Goal: Task Accomplishment & Management: Manage account settings

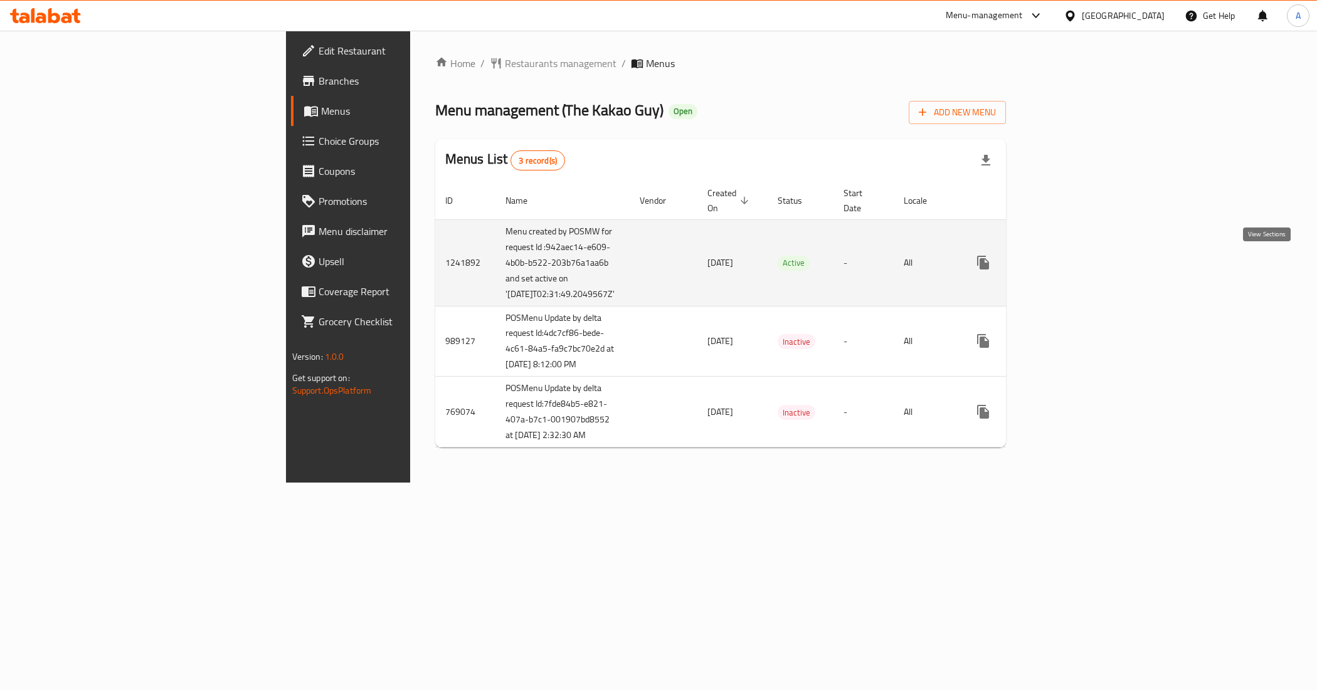
click at [1081, 261] on icon "enhanced table" at bounding box center [1073, 262] width 15 height 15
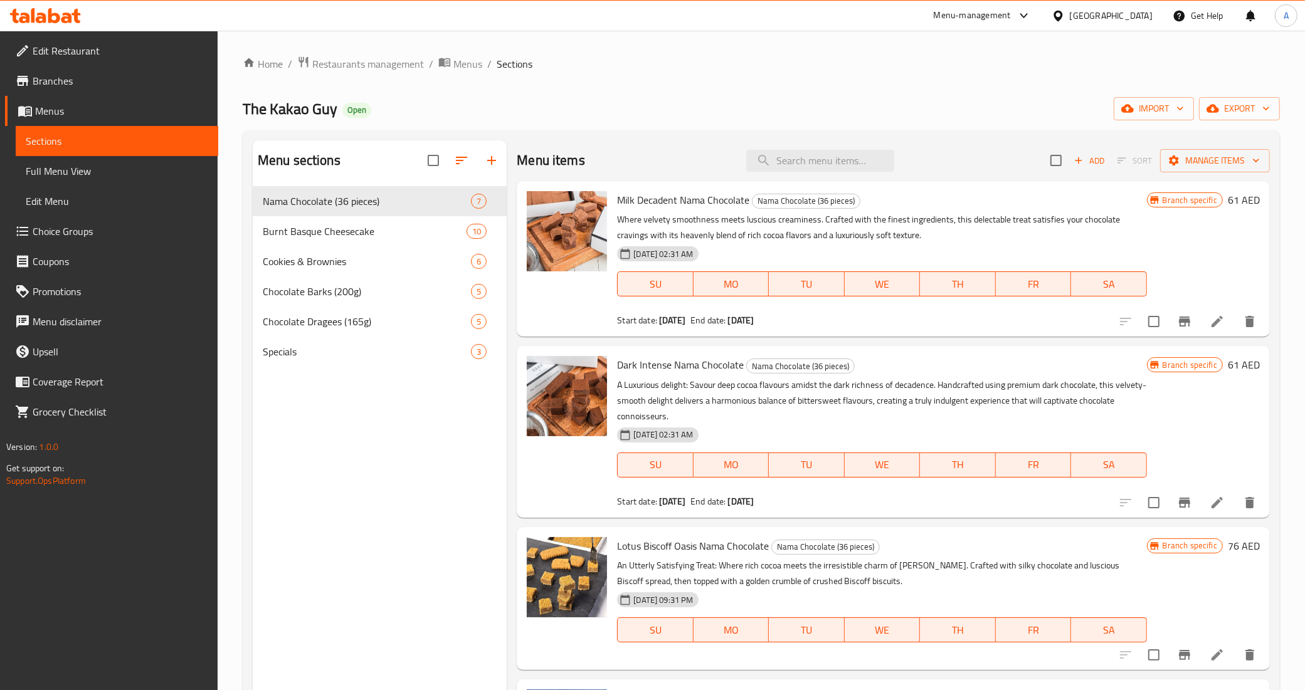
click at [83, 241] on link "Choice Groups" at bounding box center [111, 231] width 213 height 30
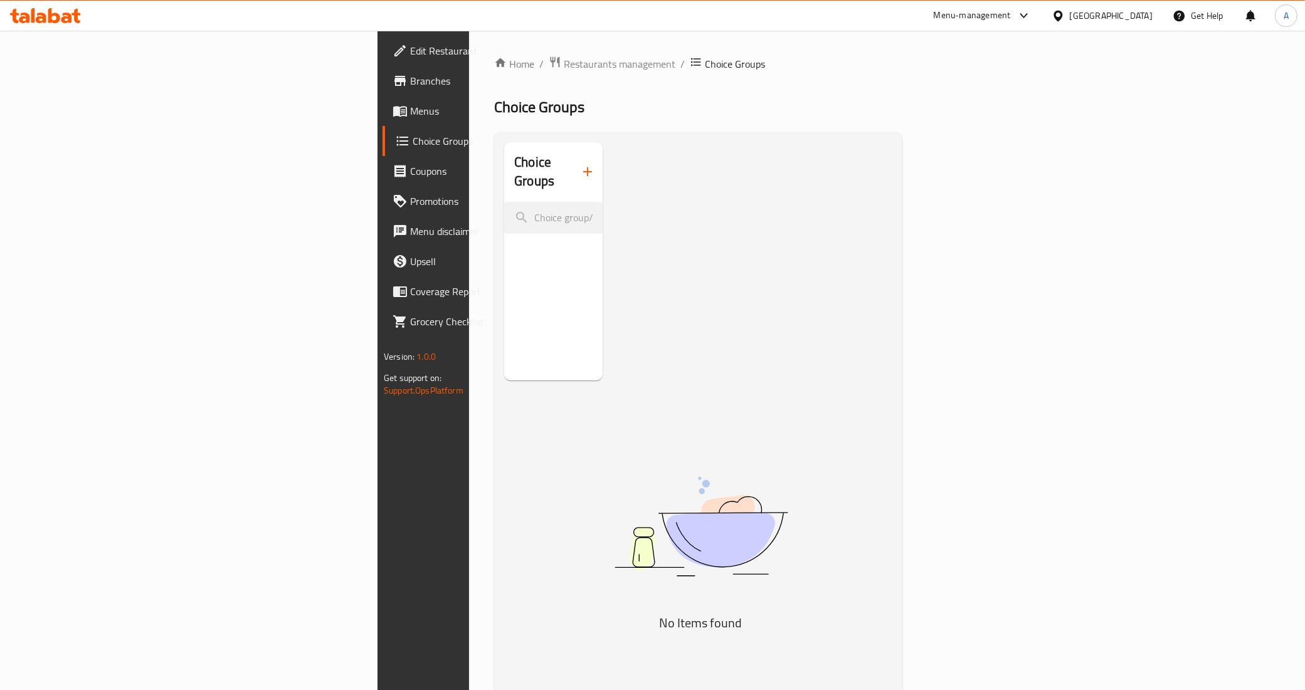
click at [382, 101] on link "Menus" at bounding box center [488, 111] width 213 height 30
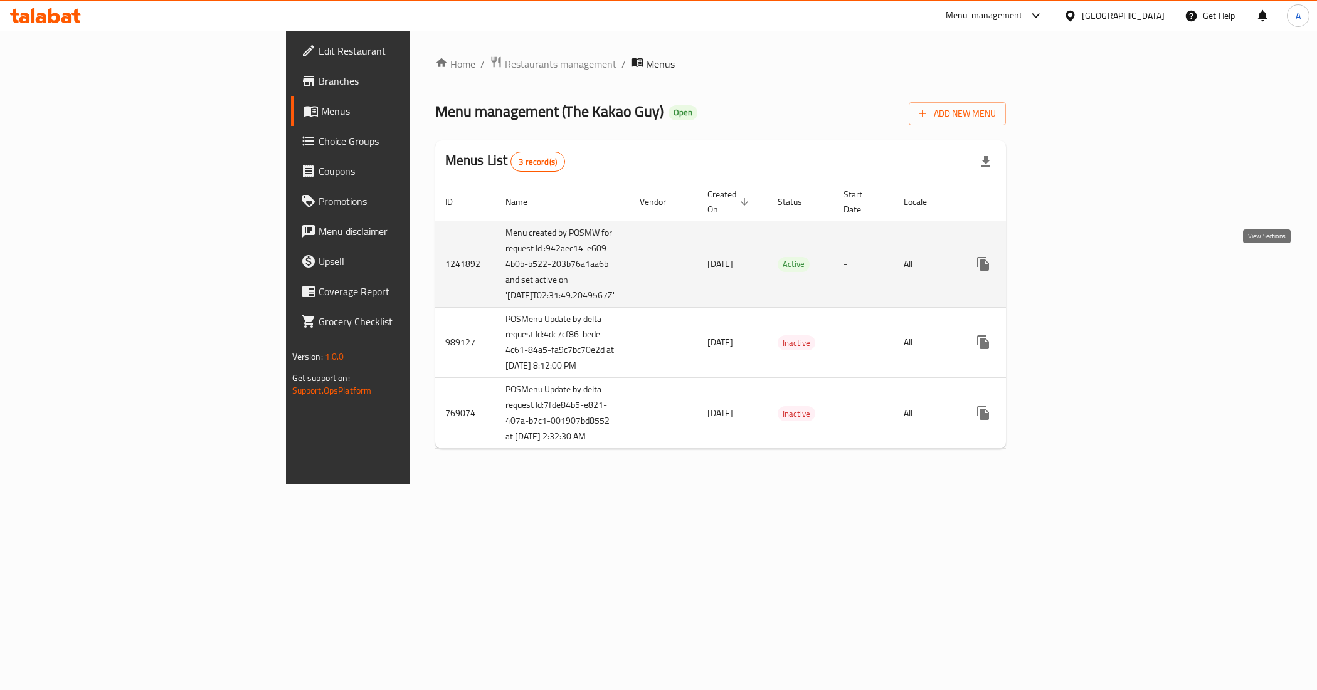
click at [1081, 263] on icon "enhanced table" at bounding box center [1073, 263] width 15 height 15
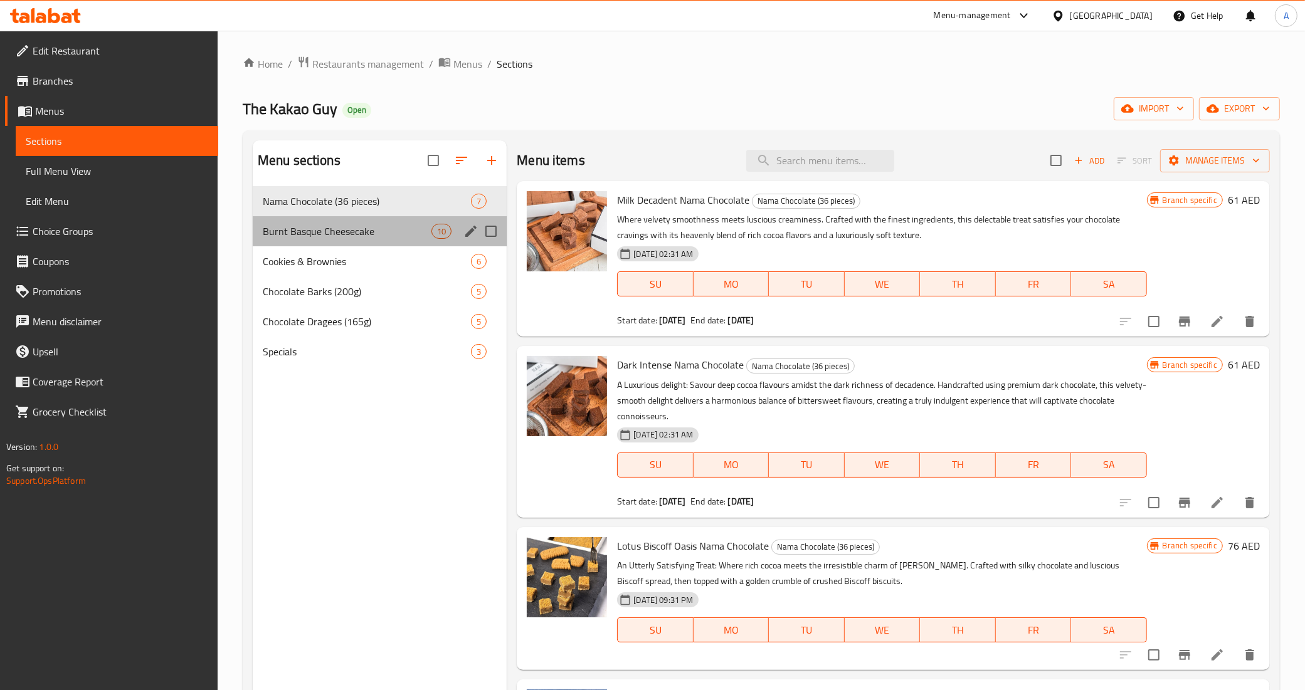
click at [332, 240] on div "Burnt Basque Cheesecake 10" at bounding box center [380, 231] width 255 height 30
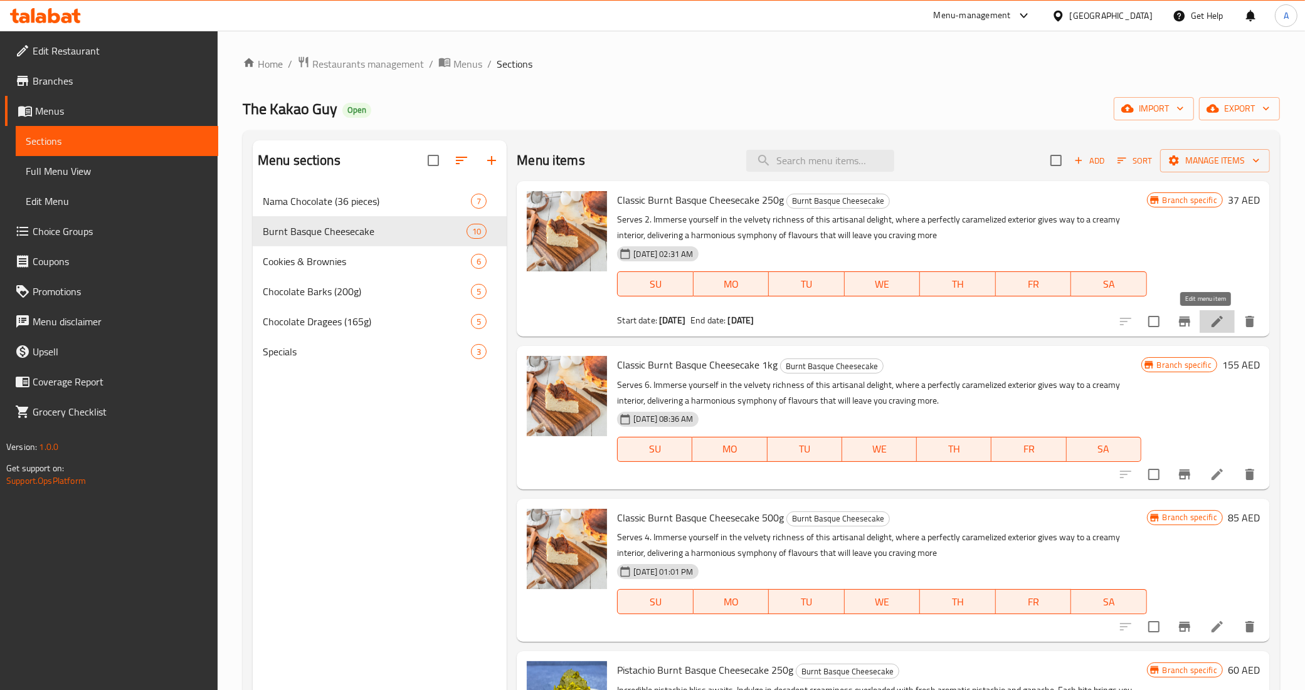
click at [1209, 321] on icon at bounding box center [1216, 321] width 15 height 15
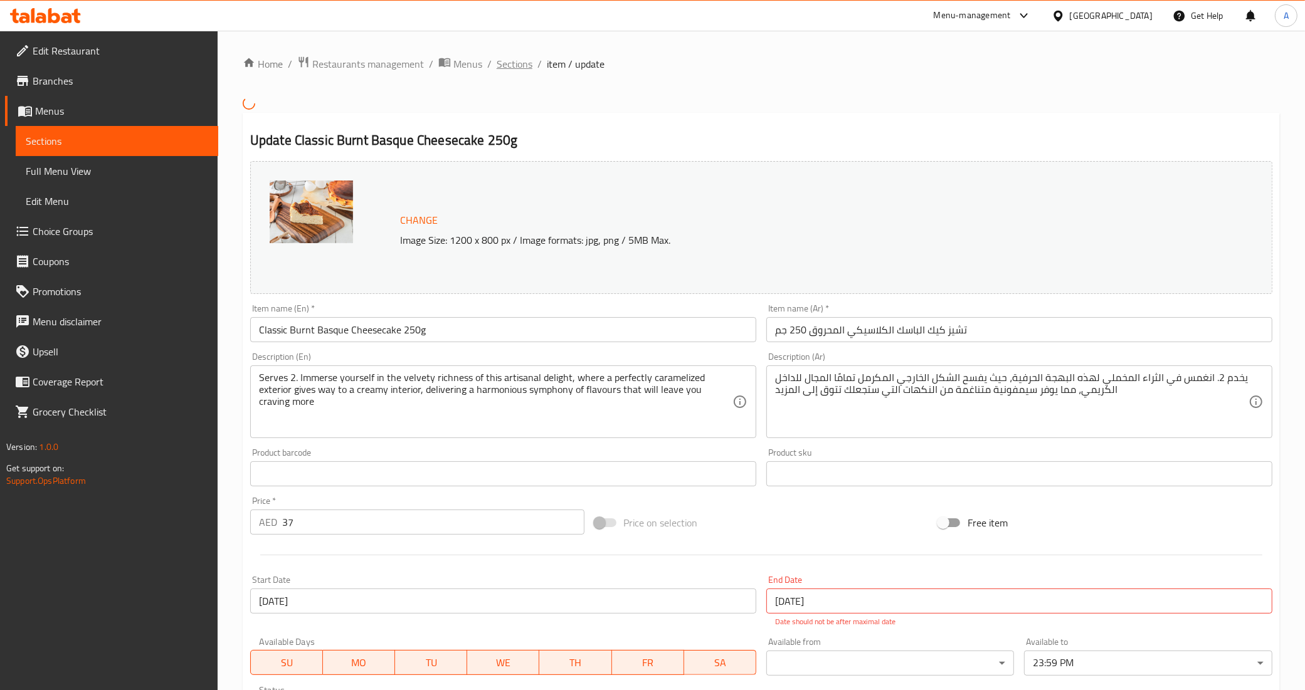
click at [516, 58] on span "Sections" at bounding box center [515, 63] width 36 height 15
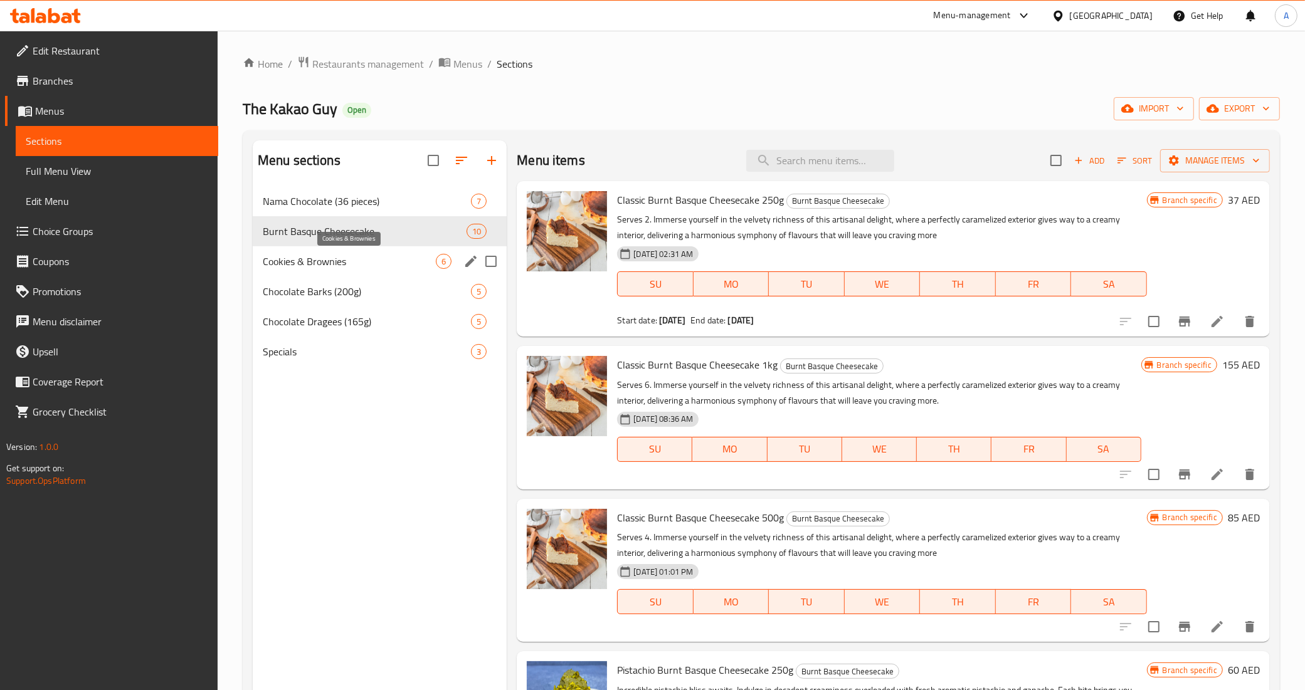
click at [378, 260] on span "Cookies & Brownies" at bounding box center [349, 261] width 173 height 15
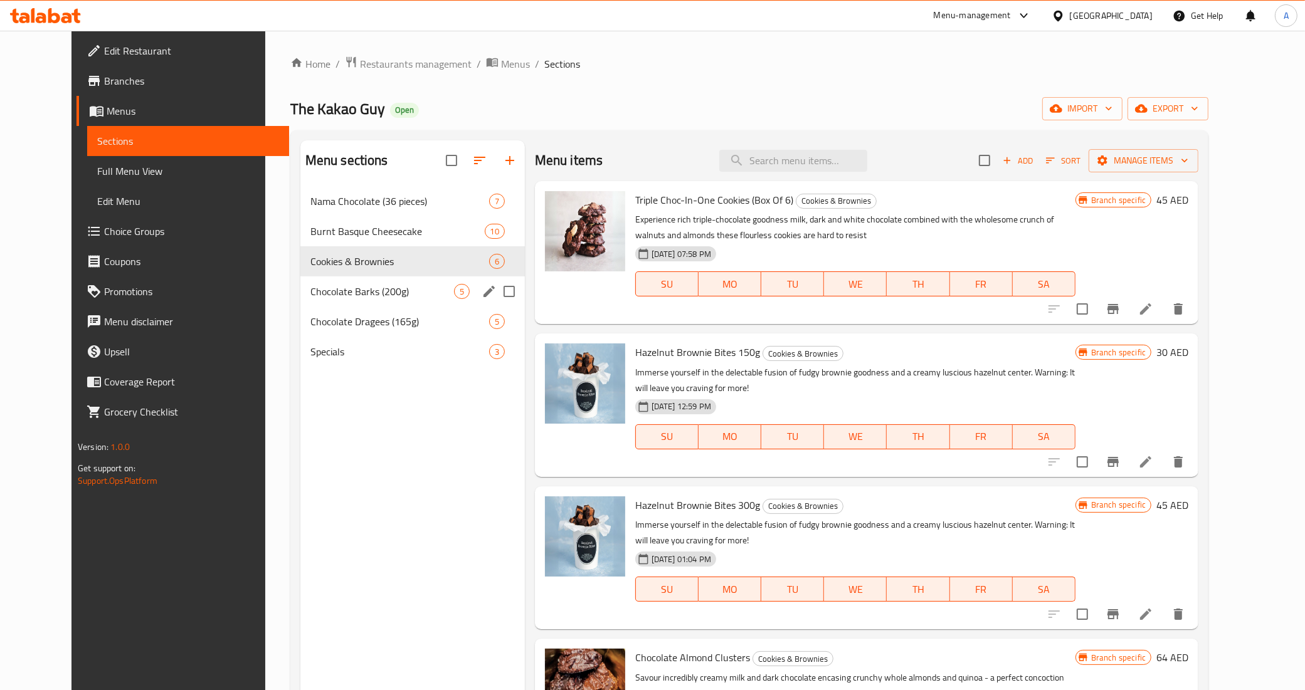
click at [389, 304] on div "Chocolate Barks (200g) 5" at bounding box center [412, 291] width 224 height 30
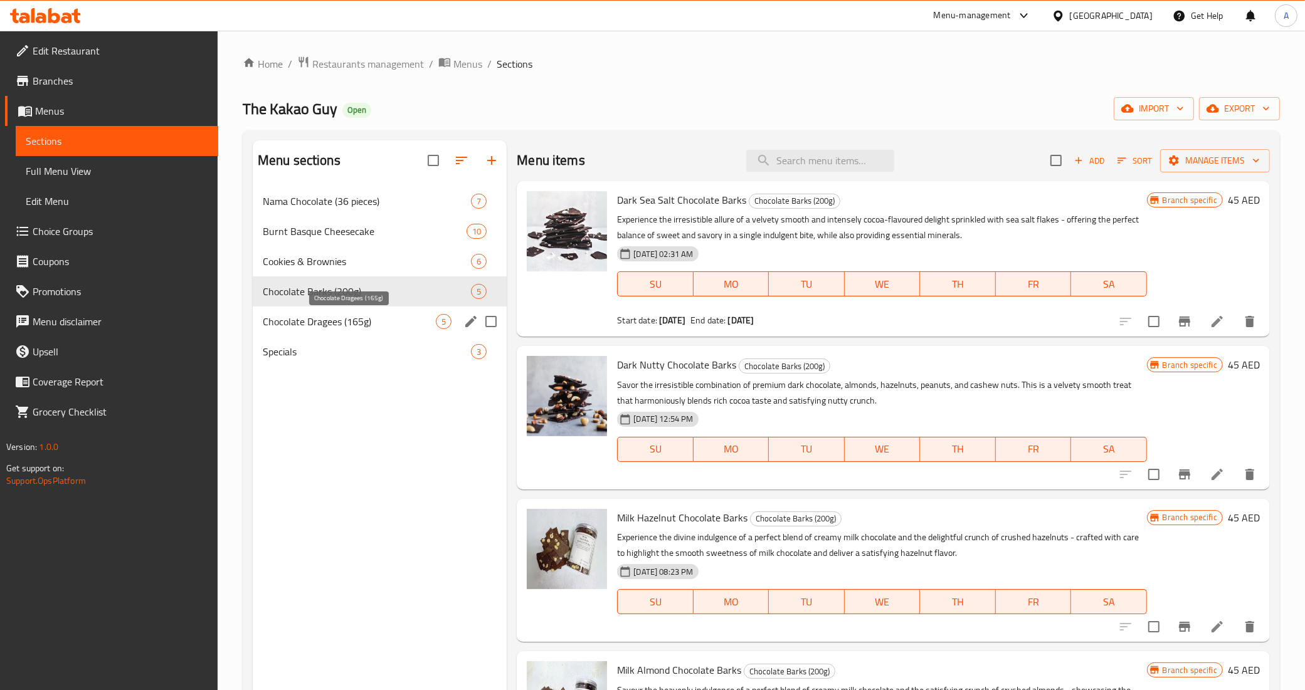
click at [367, 327] on span "Chocolate Dragees (165g)" at bounding box center [349, 321] width 173 height 15
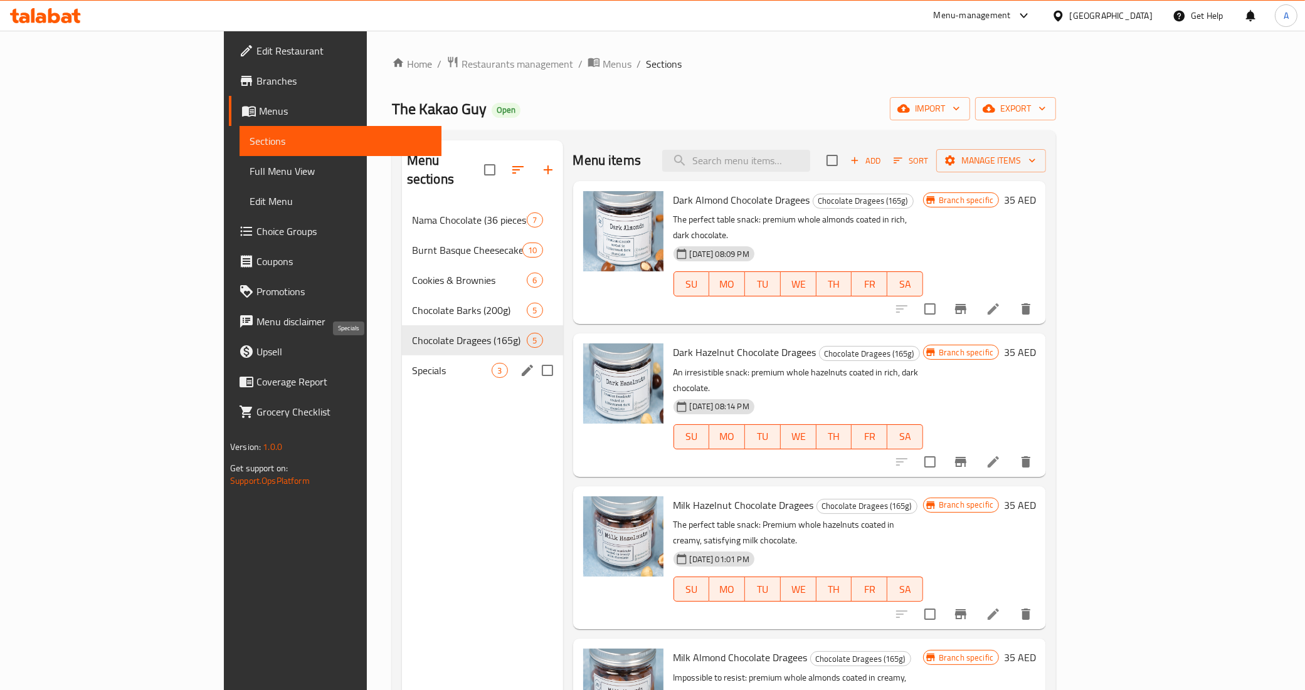
click at [412, 363] on span "Specials" at bounding box center [452, 370] width 80 height 15
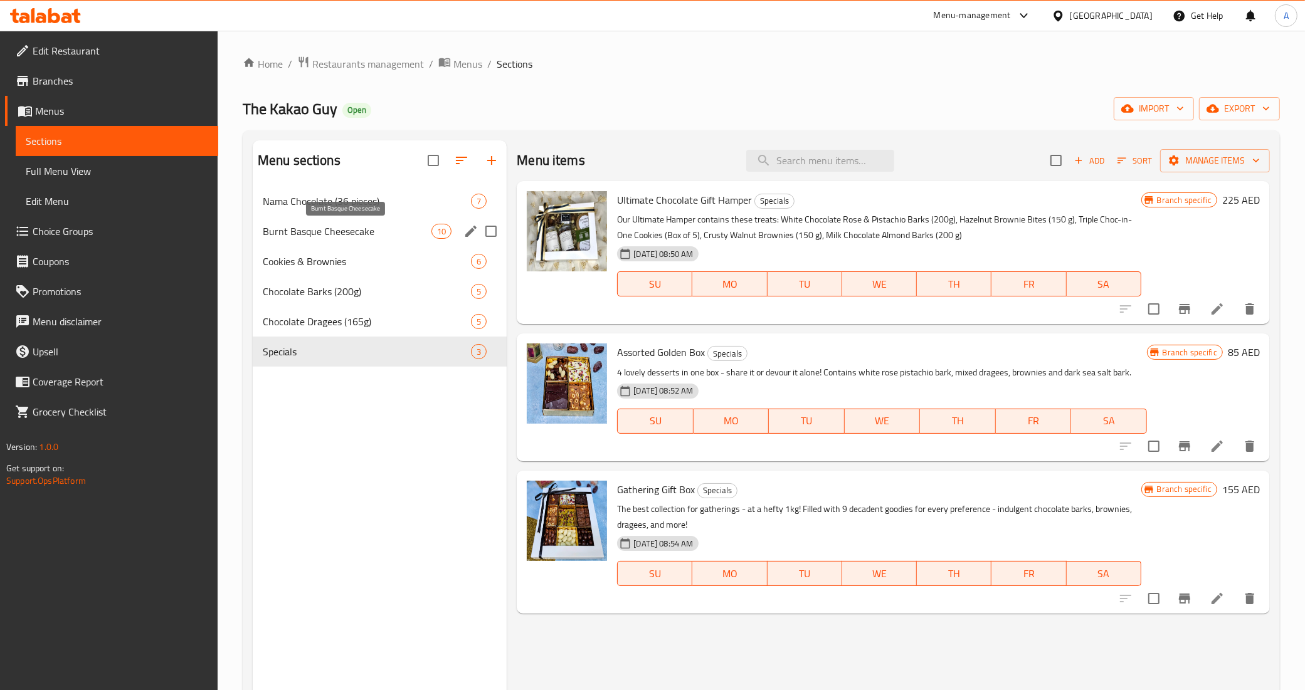
click at [374, 236] on span "Burnt Basque Cheesecake" at bounding box center [347, 231] width 169 height 15
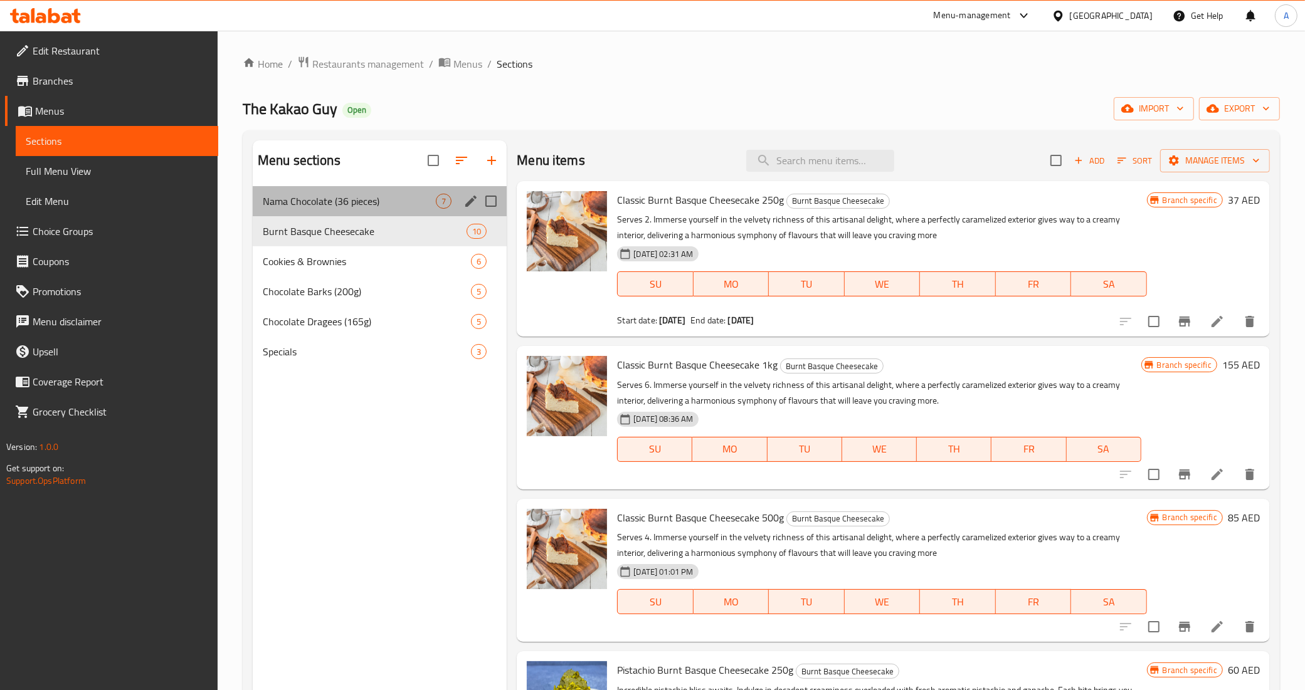
click at [380, 189] on div "Nama Chocolate (36 pieces) 7" at bounding box center [380, 201] width 255 height 30
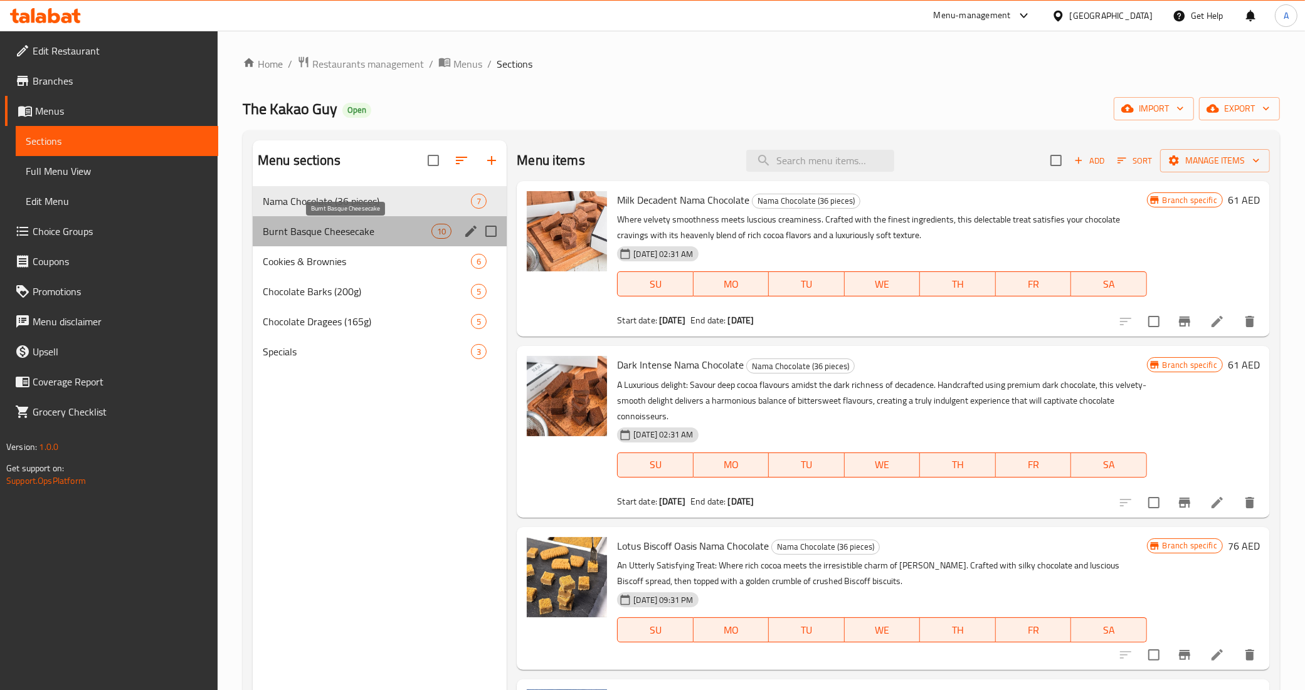
click at [387, 233] on span "Burnt Basque Cheesecake" at bounding box center [347, 231] width 169 height 15
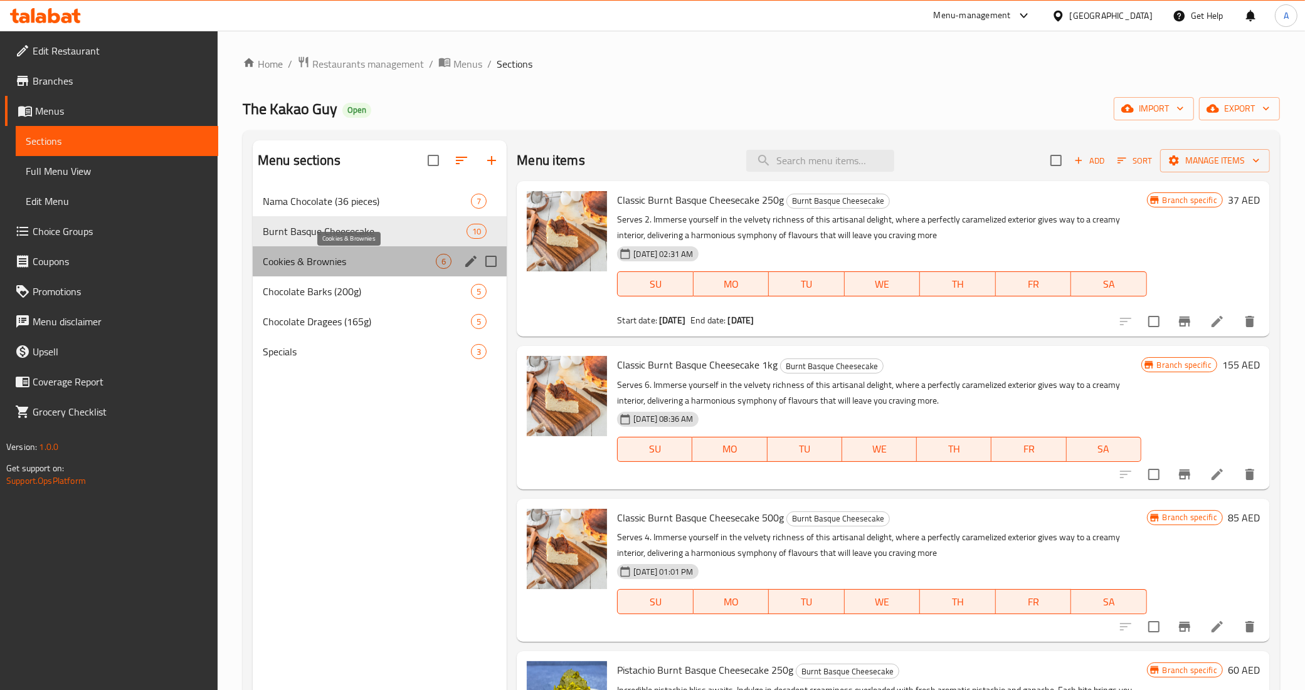
click at [360, 258] on span "Cookies & Brownies" at bounding box center [349, 261] width 173 height 15
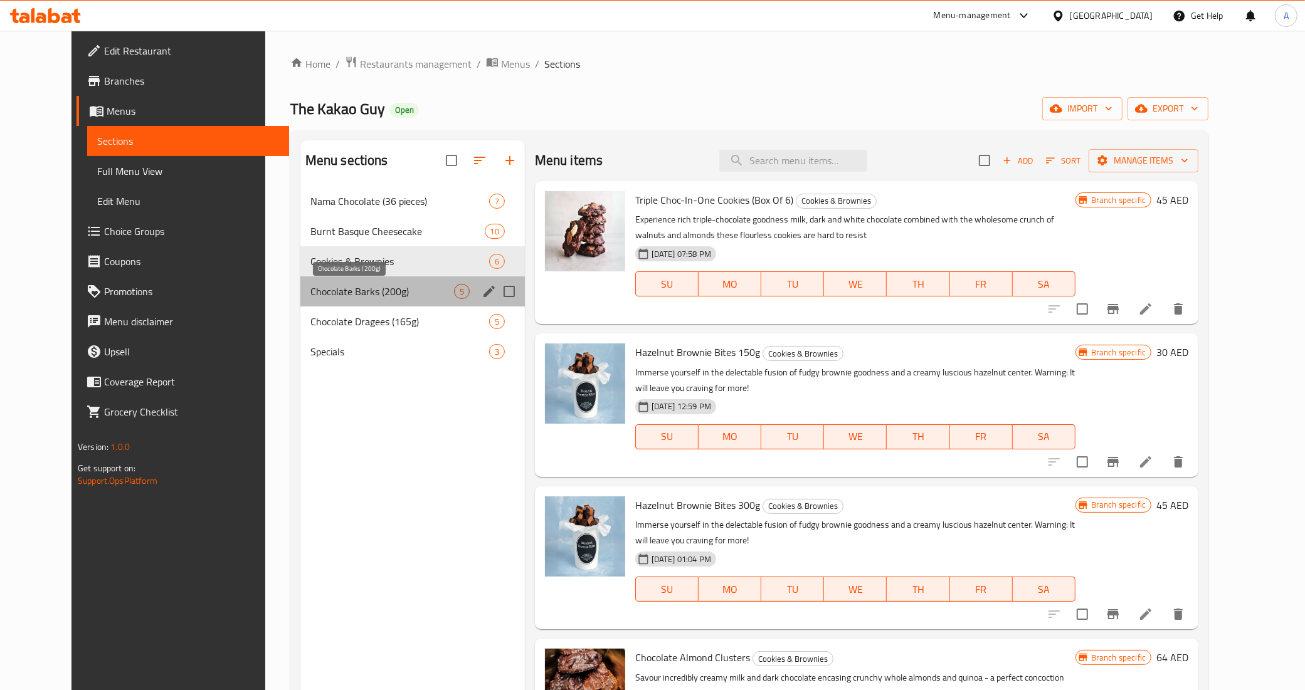
click at [368, 296] on span "Chocolate Barks (200g)" at bounding box center [382, 291] width 144 height 15
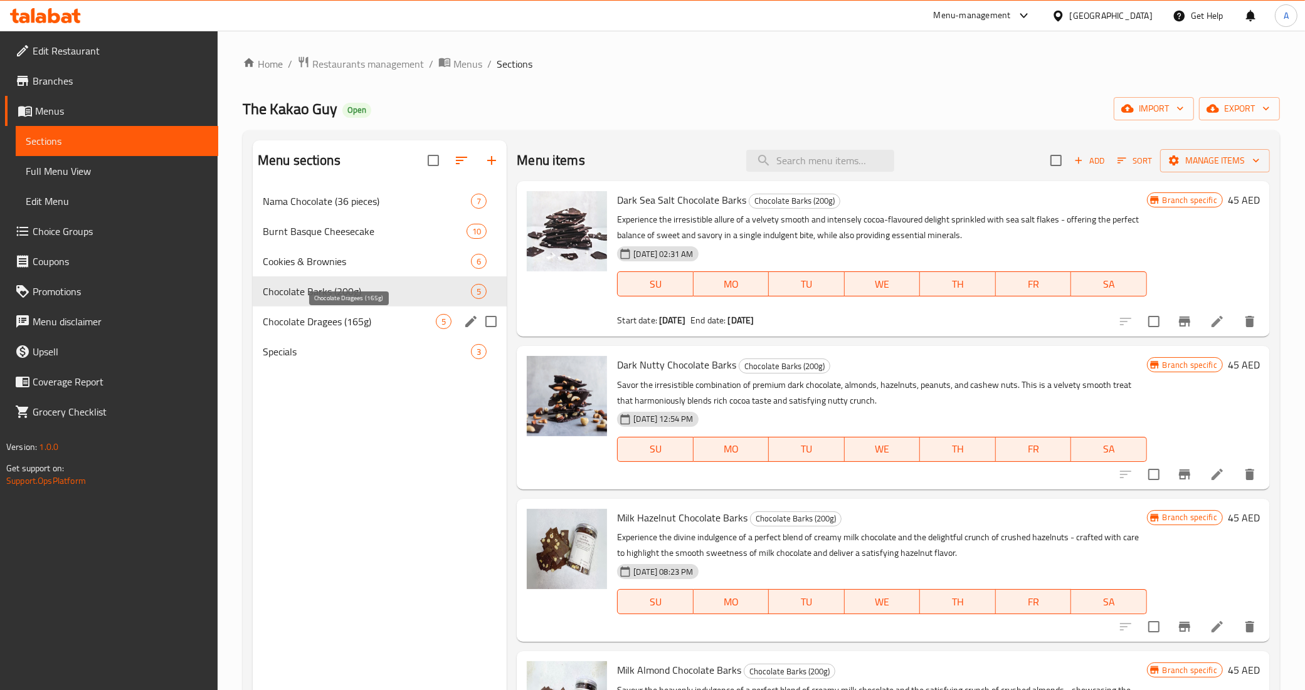
click at [367, 328] on span "Chocolate Dragees (165g)" at bounding box center [349, 321] width 173 height 15
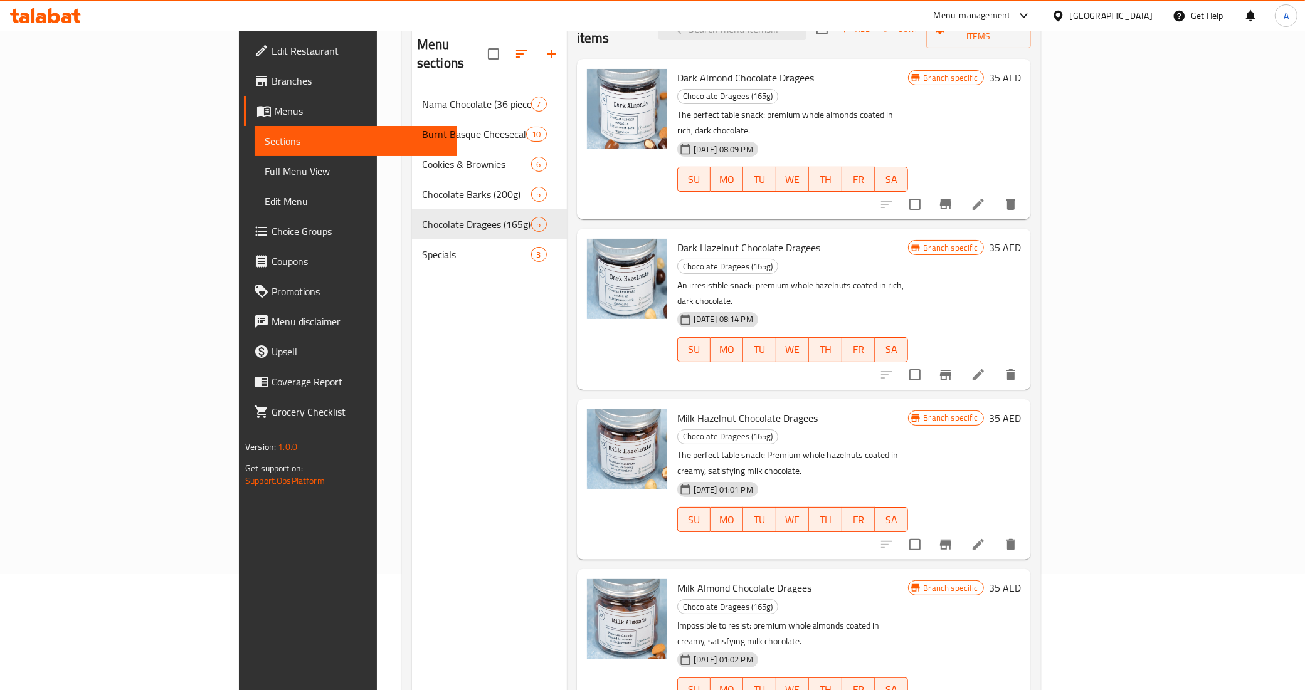
scroll to position [176, 0]
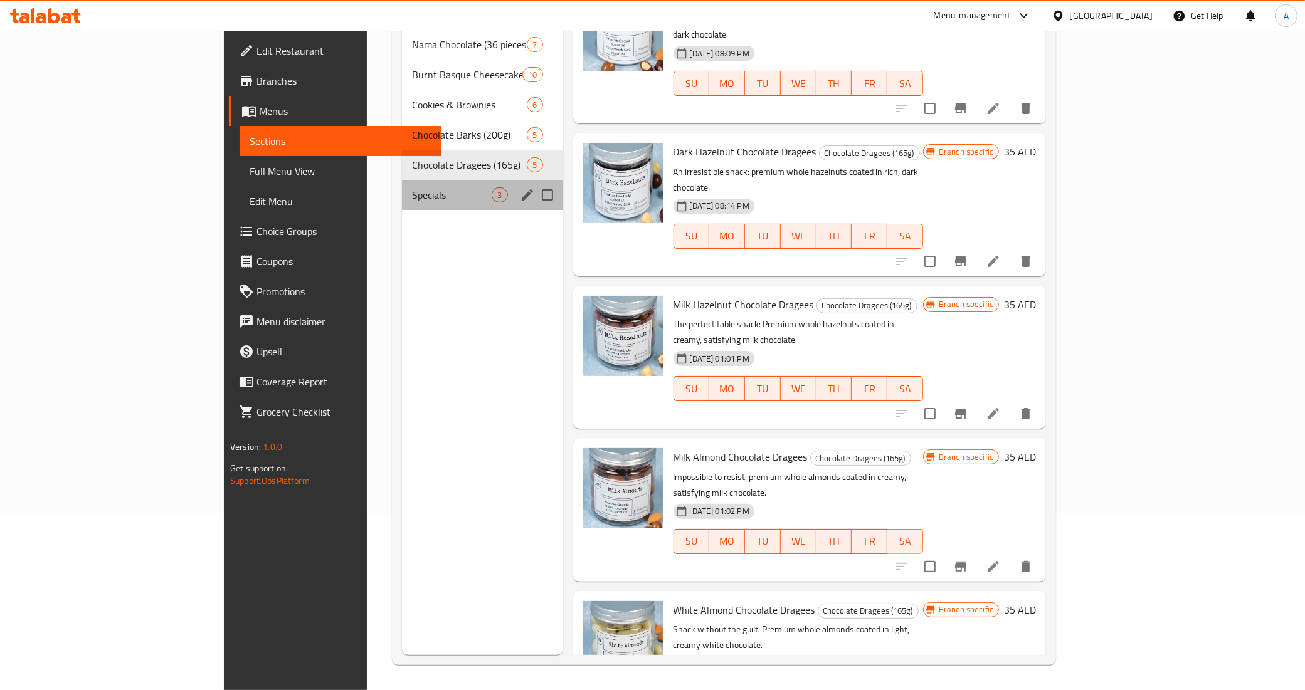
click at [402, 185] on div "Specials 3" at bounding box center [482, 195] width 161 height 30
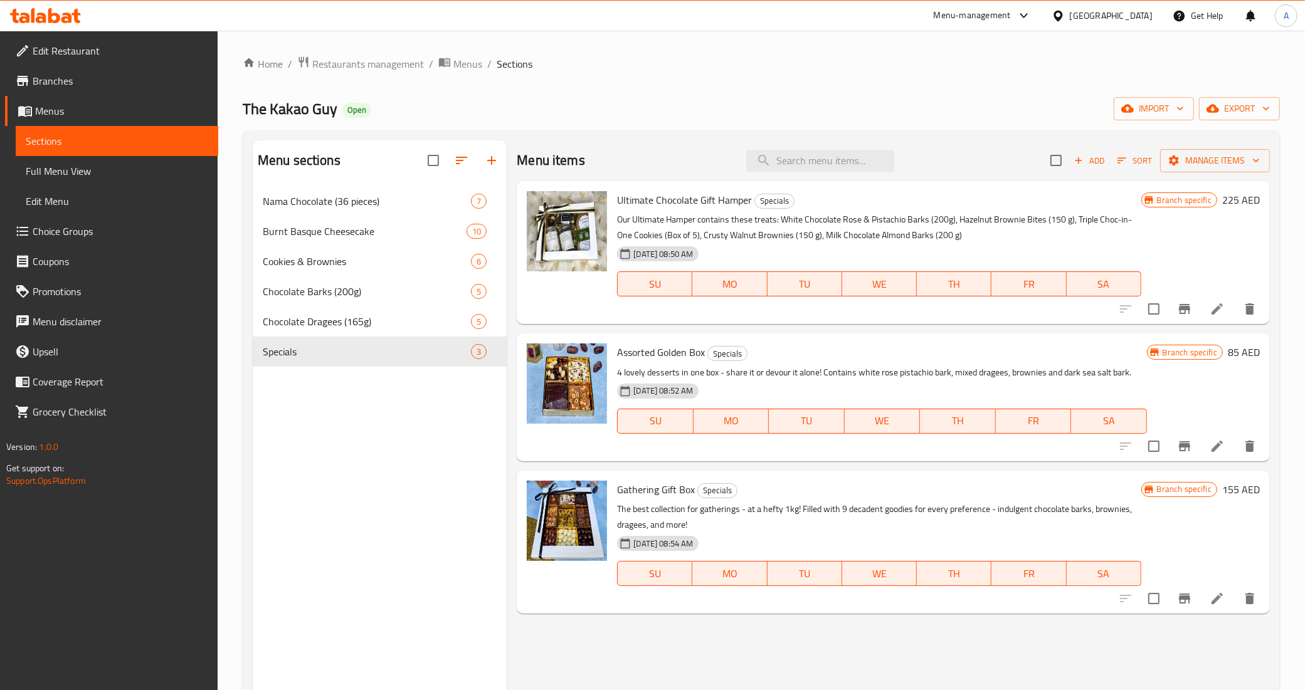
click at [88, 233] on span "Choice Groups" at bounding box center [121, 231] width 176 height 15
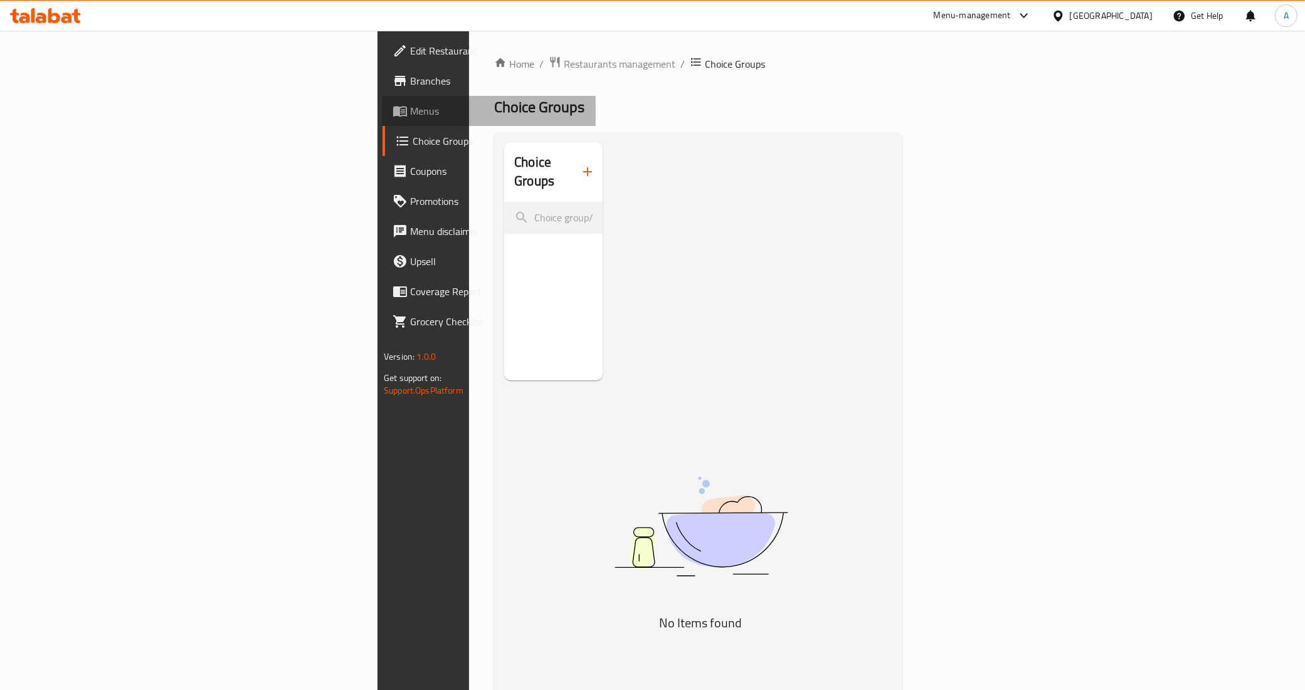
click at [410, 111] on span "Menus" at bounding box center [498, 110] width 176 height 15
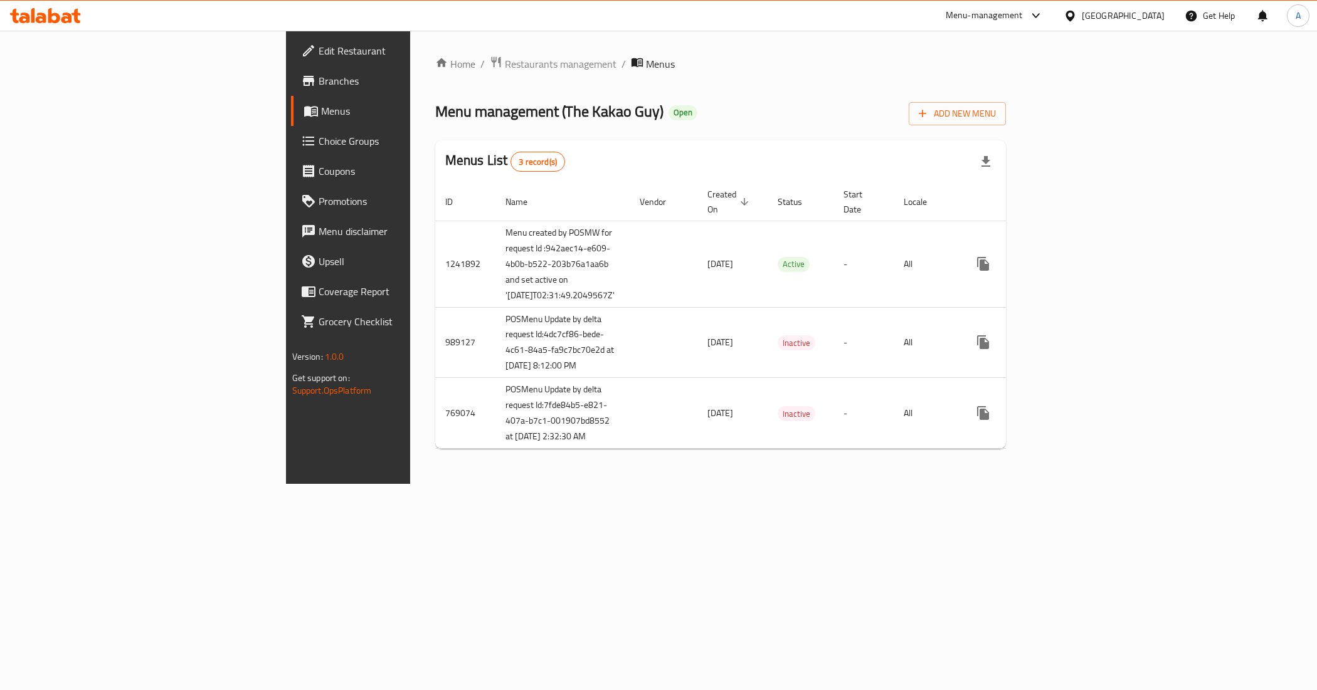
click at [435, 112] on span "Menu management ( The Kakao Guy )" at bounding box center [549, 111] width 228 height 28
drag, startPoint x: 381, startPoint y: 112, endPoint x: 451, endPoint y: 110, distance: 70.2
click at [451, 110] on span "Menu management ( The Kakao Guy )" at bounding box center [549, 111] width 228 height 28
copy span "The Kakao Guy"
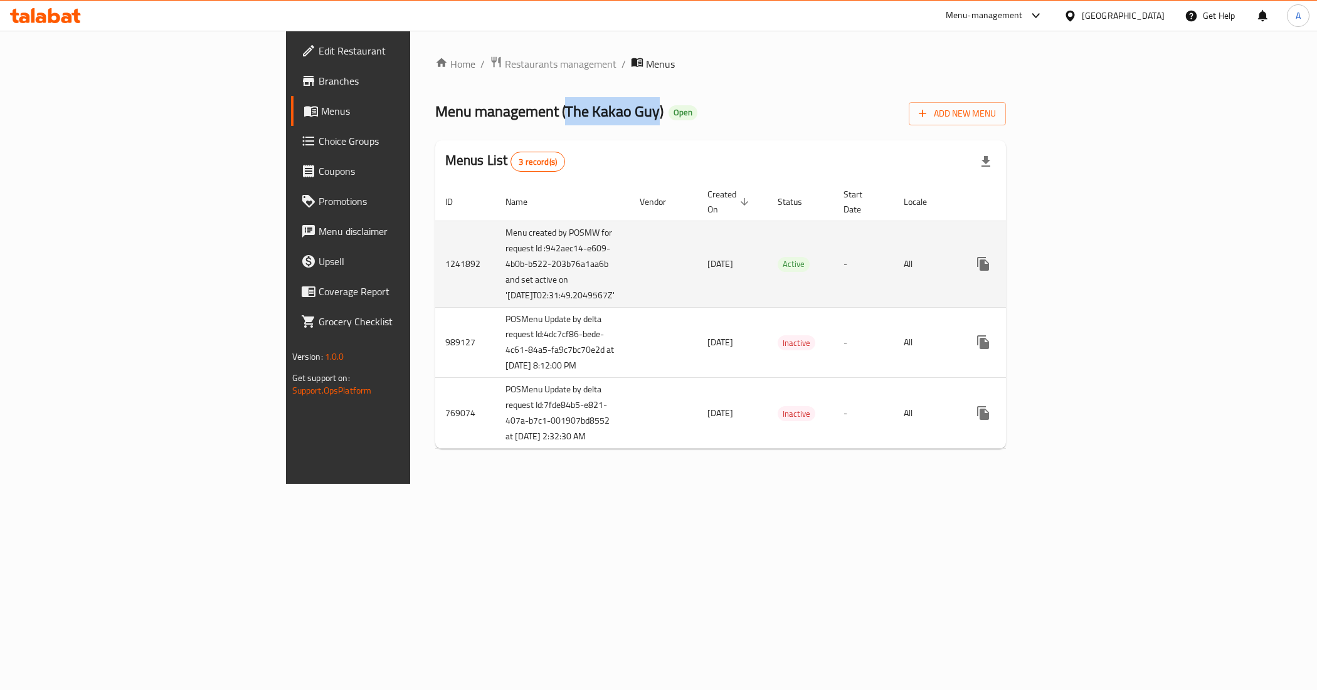
click at [1088, 273] on link "enhanced table" at bounding box center [1073, 264] width 30 height 30
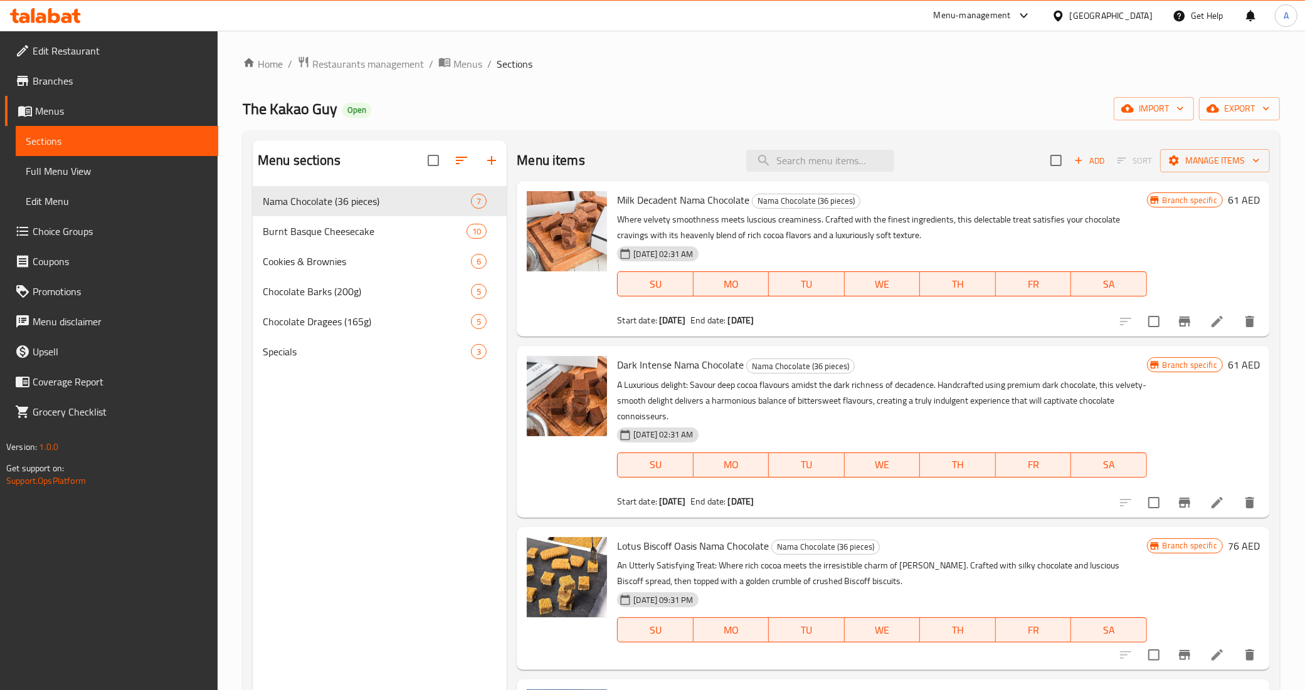
click at [83, 173] on span "Full Menu View" at bounding box center [117, 171] width 182 height 15
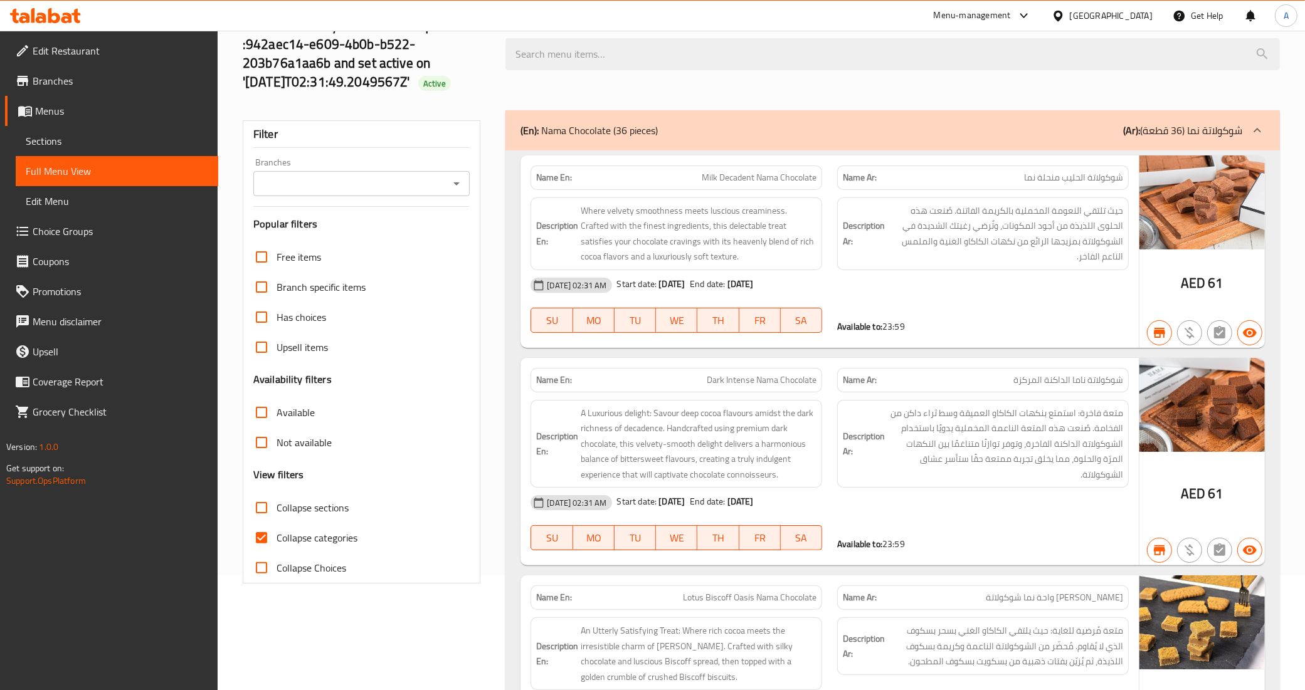
scroll to position [313, 0]
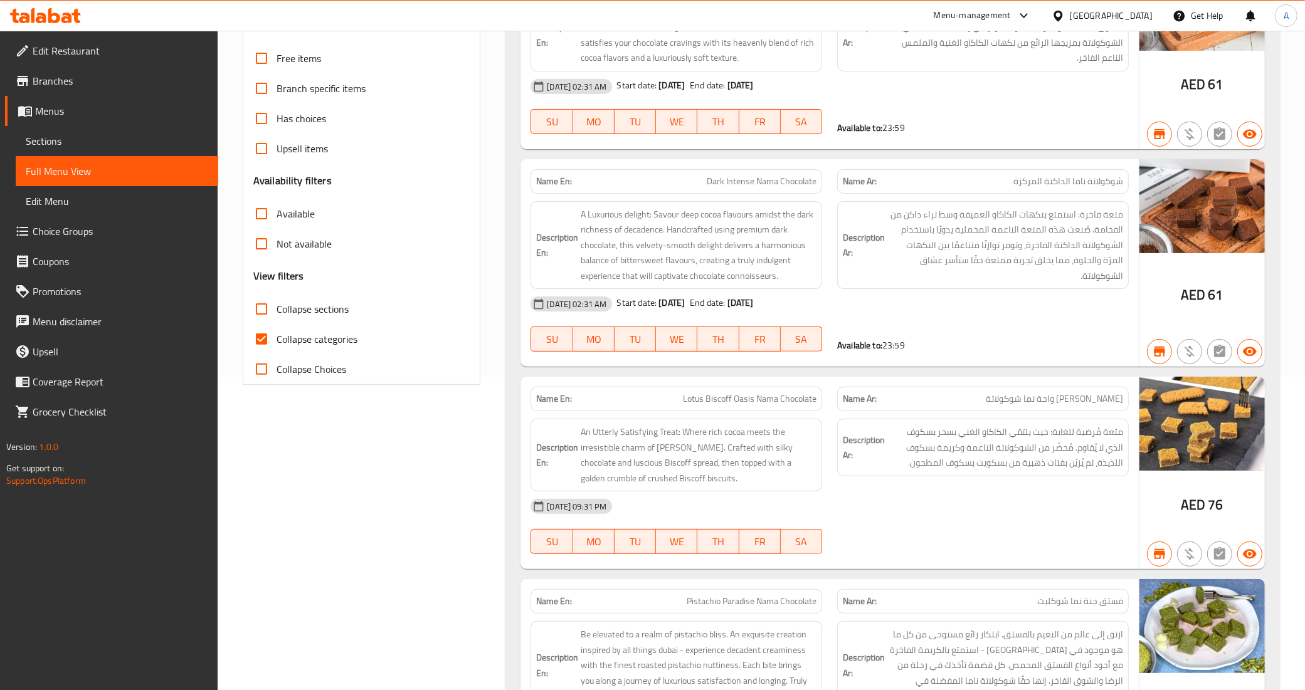
click at [280, 336] on span "Collapse categories" at bounding box center [316, 339] width 81 height 15
click at [276, 336] on input "Collapse categories" at bounding box center [261, 339] width 30 height 30
checkbox input "false"
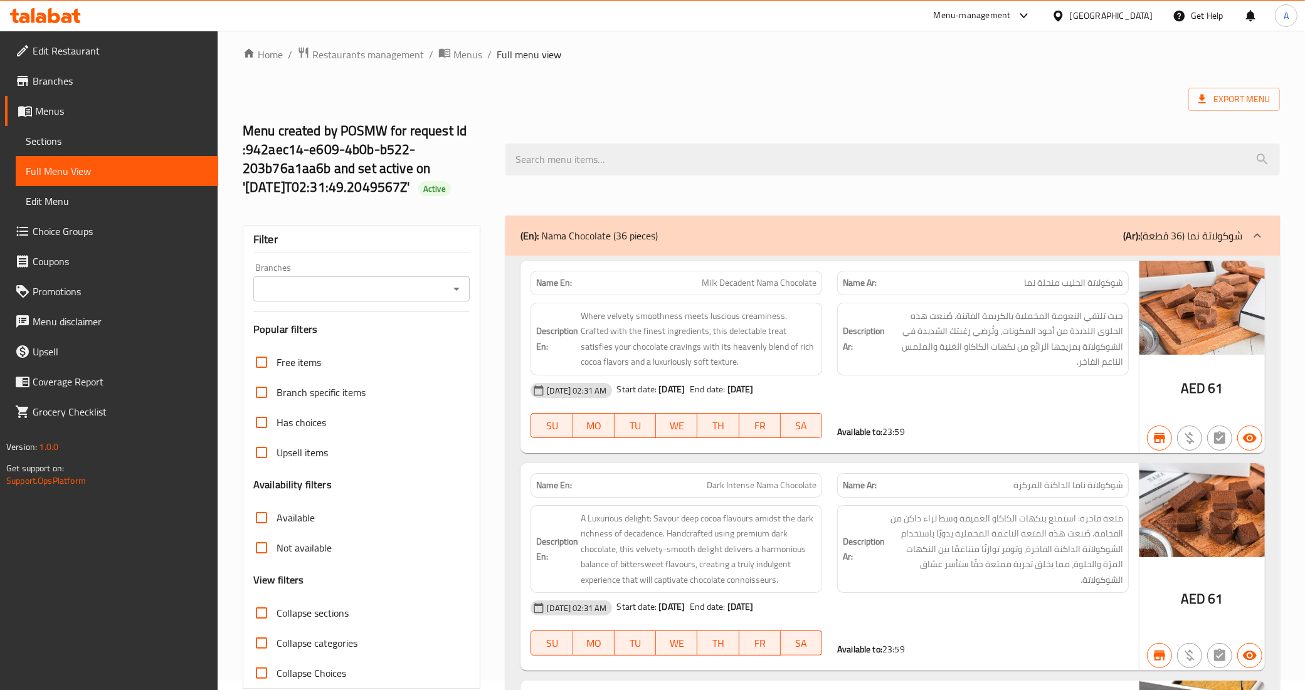
scroll to position [0, 0]
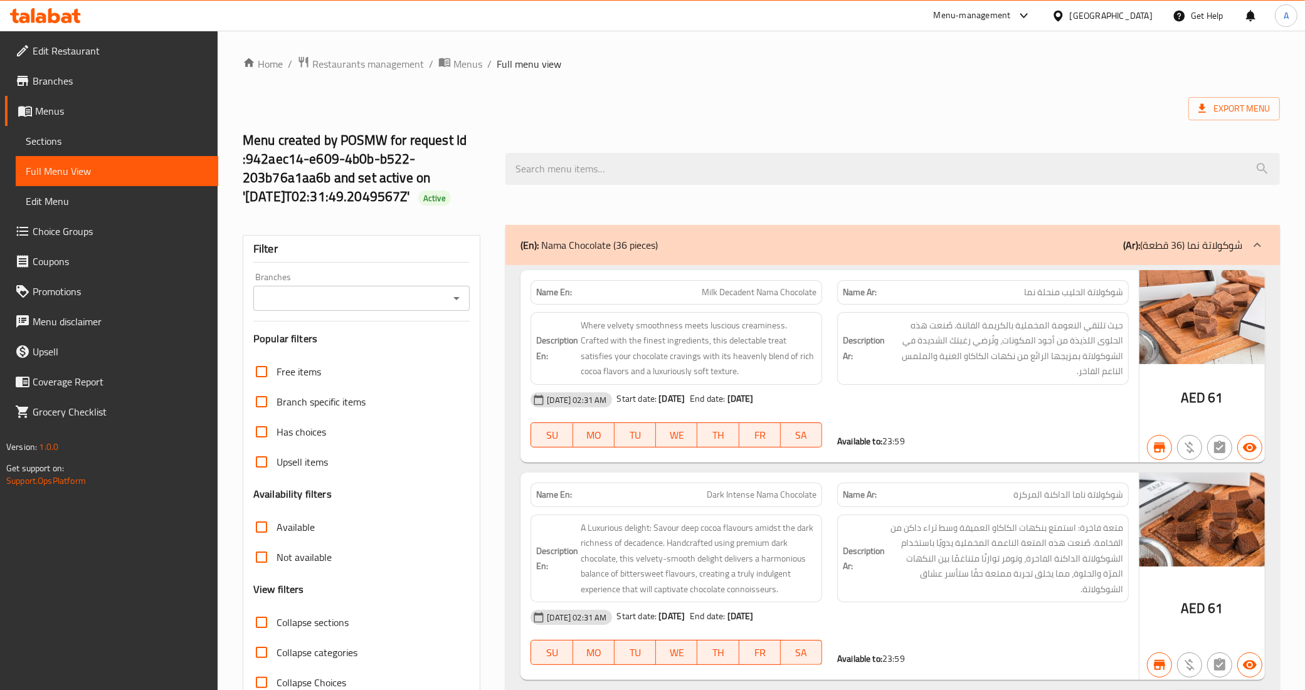
click at [434, 295] on input "Branches" at bounding box center [351, 299] width 189 height 18
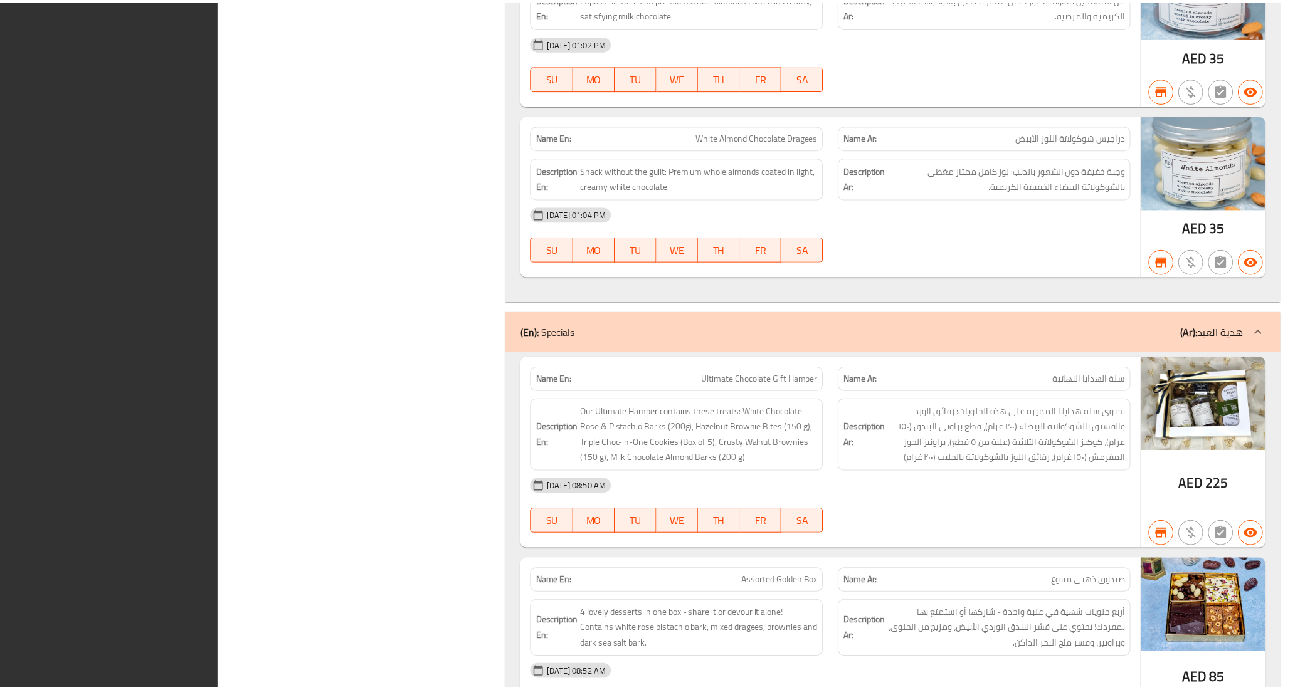
scroll to position [7050, 0]
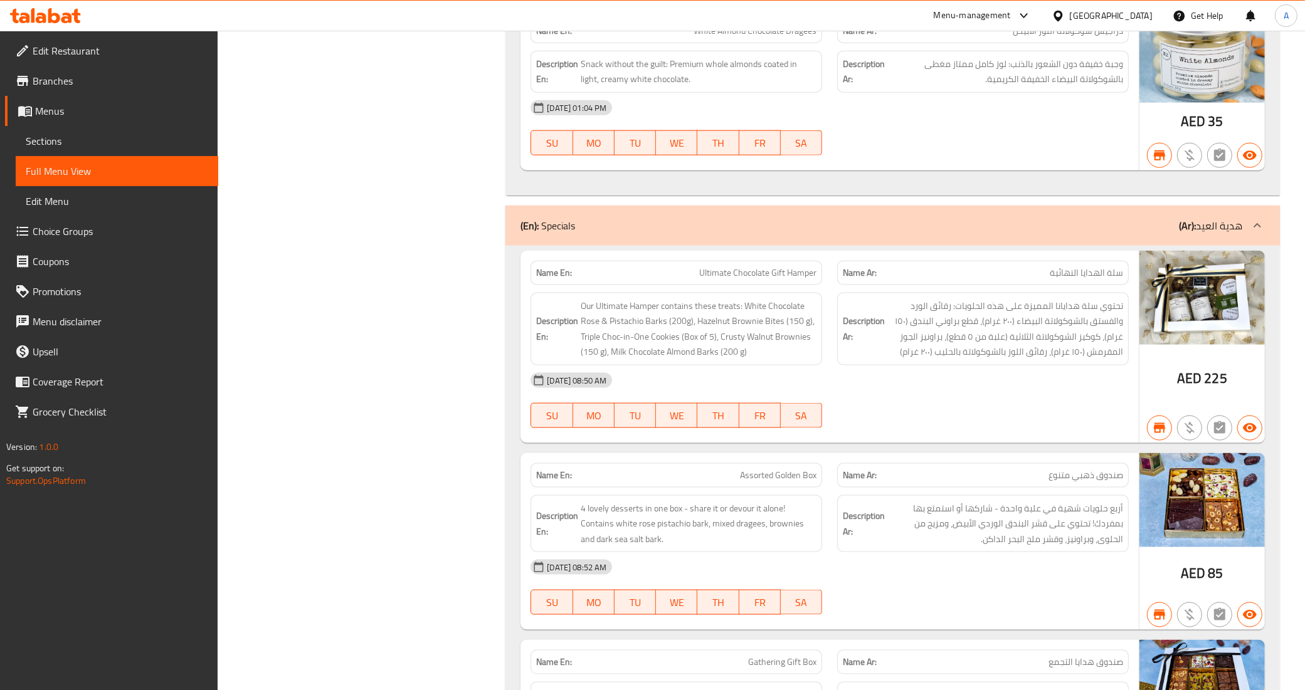
scroll to position [6815, 0]
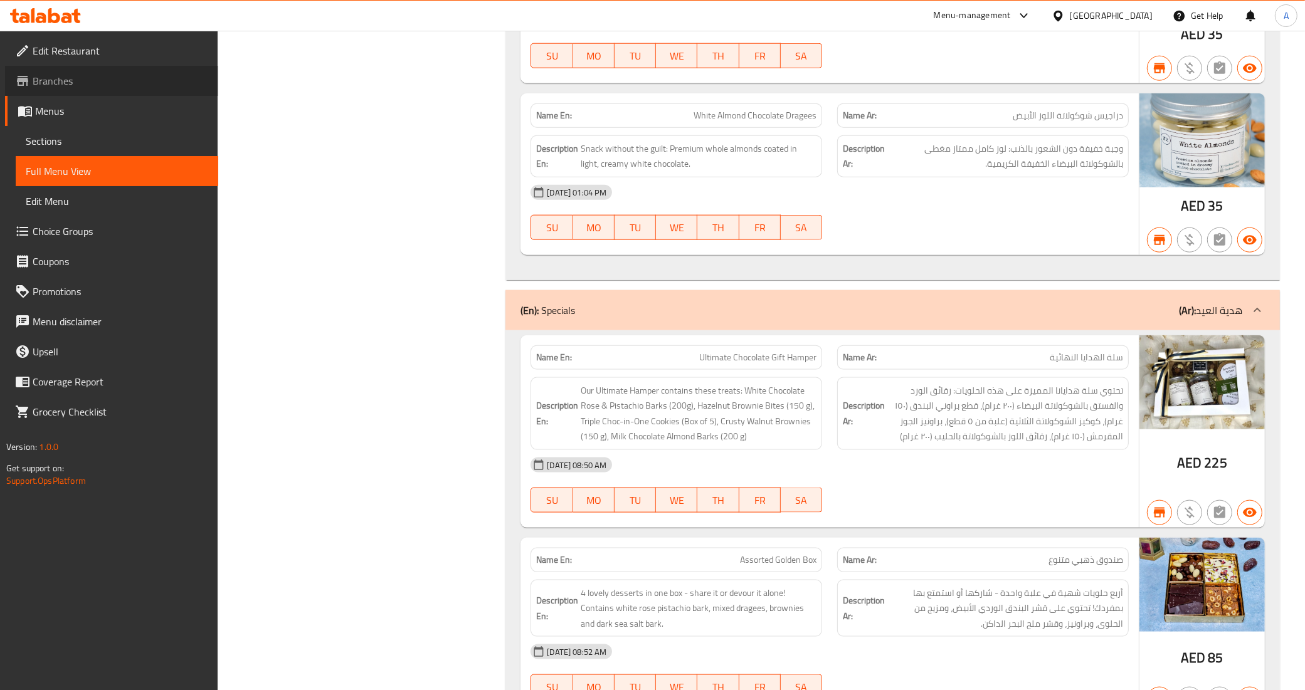
click at [79, 85] on span "Branches" at bounding box center [121, 80] width 176 height 15
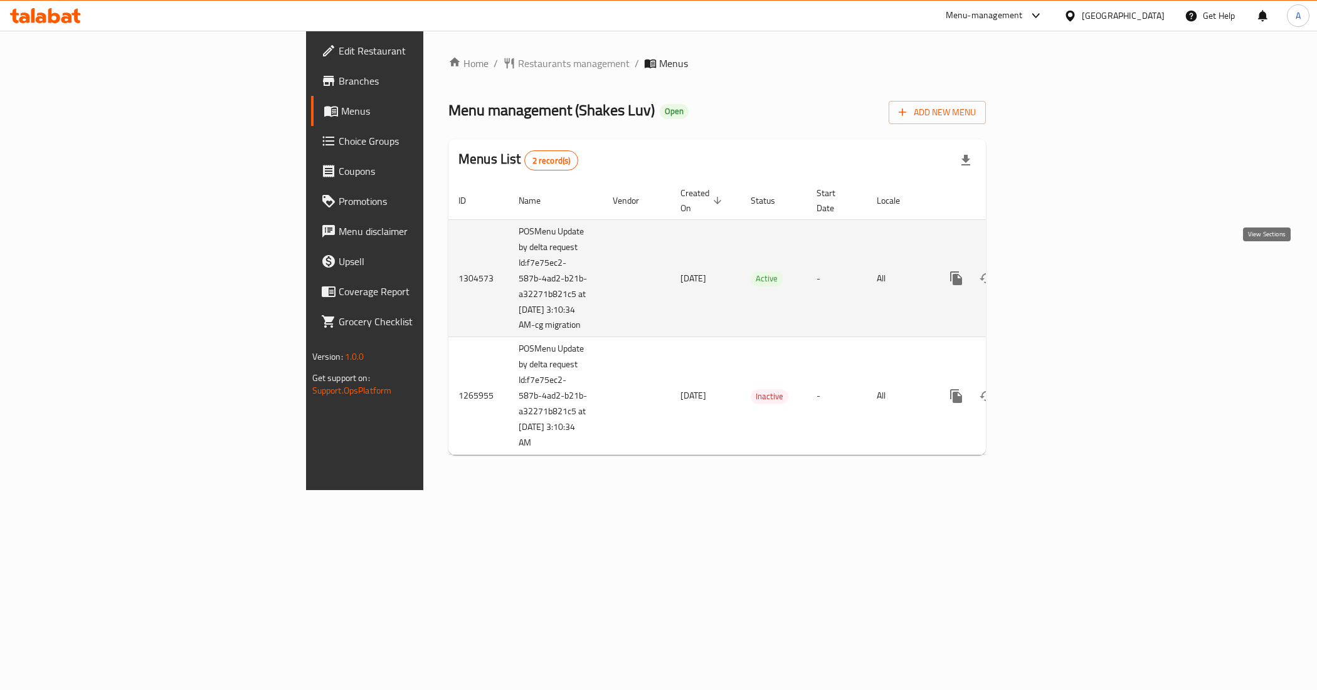
click at [1061, 270] on link "enhanced table" at bounding box center [1046, 278] width 30 height 30
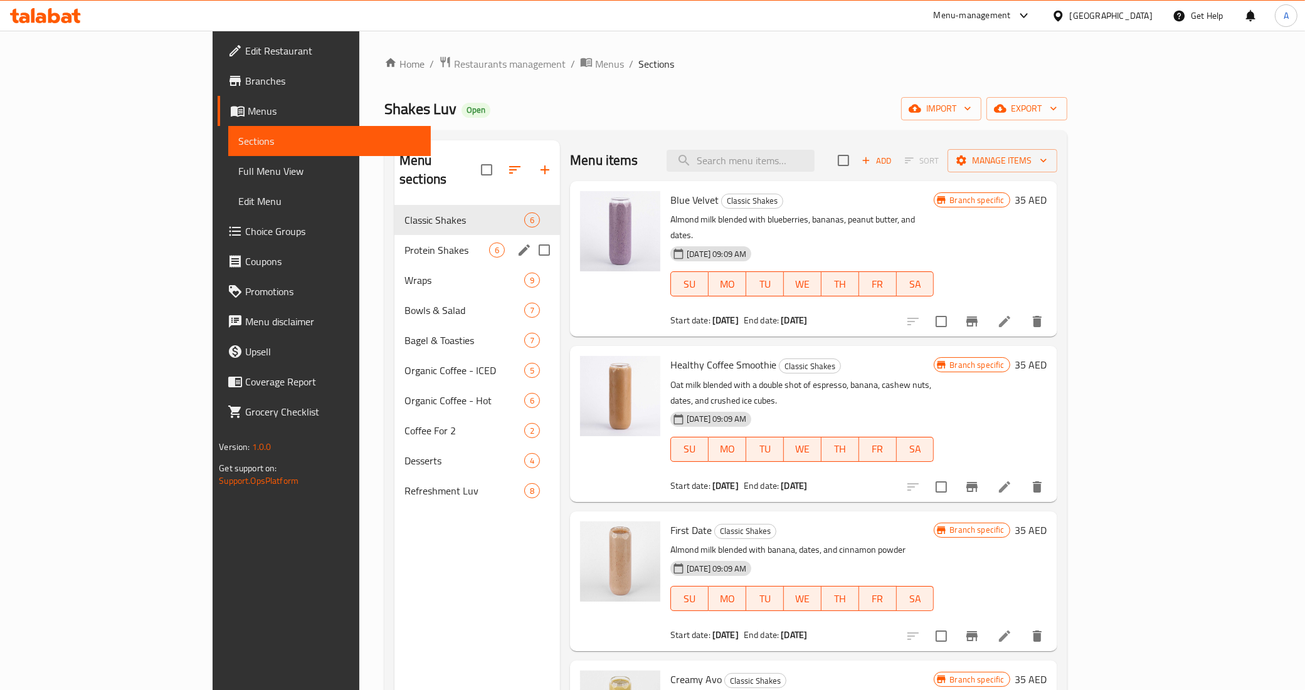
click at [404, 243] on span "Protein Shakes" at bounding box center [446, 250] width 85 height 15
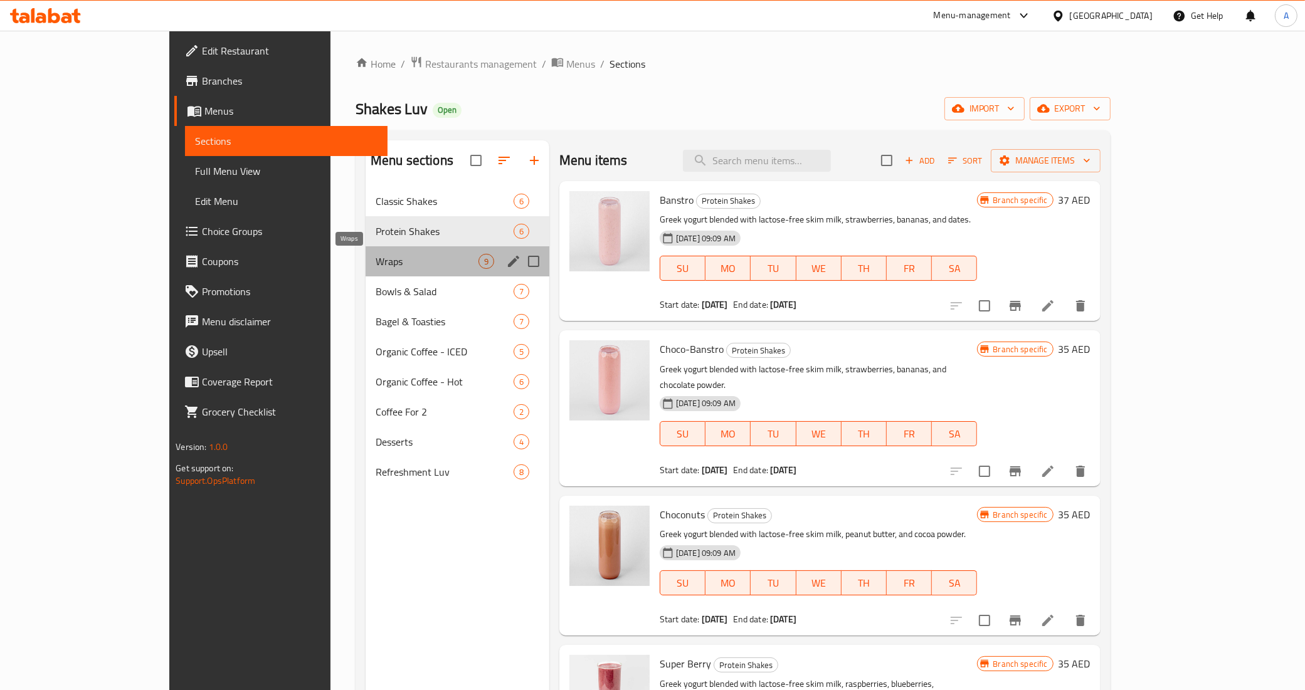
click at [376, 258] on span "Wraps" at bounding box center [427, 261] width 103 height 15
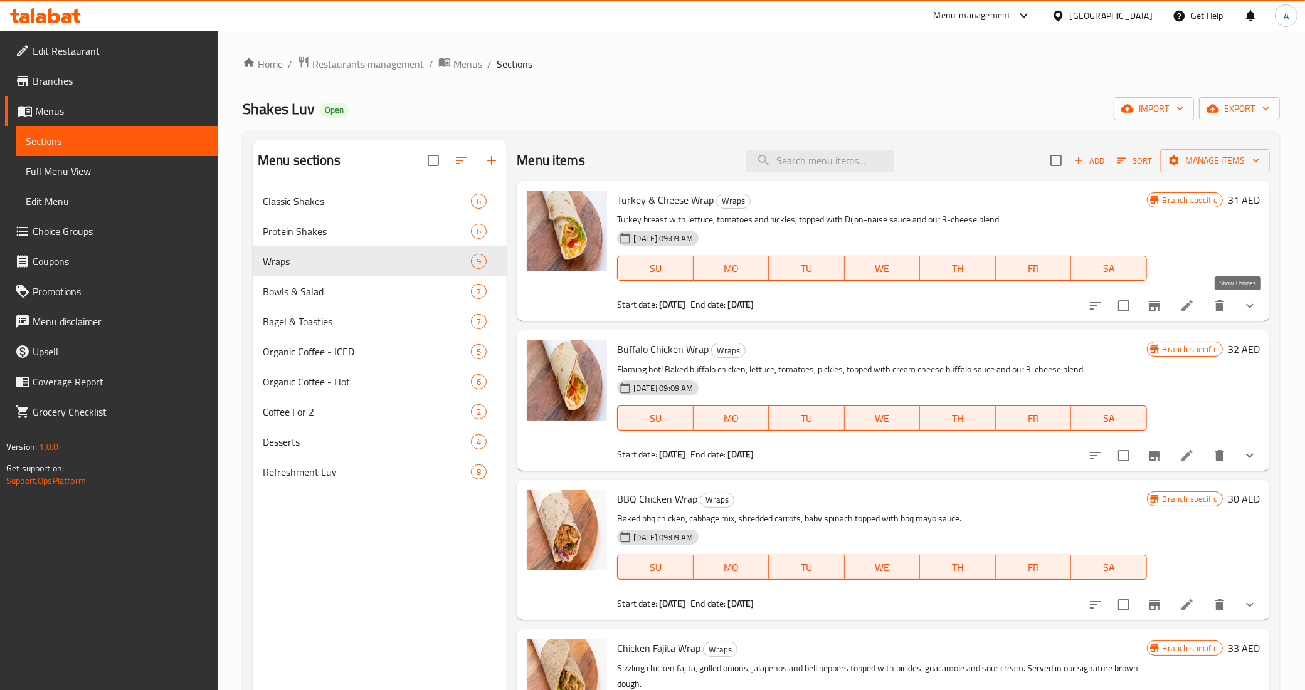
click at [1246, 306] on icon "show more" at bounding box center [1250, 306] width 8 height 4
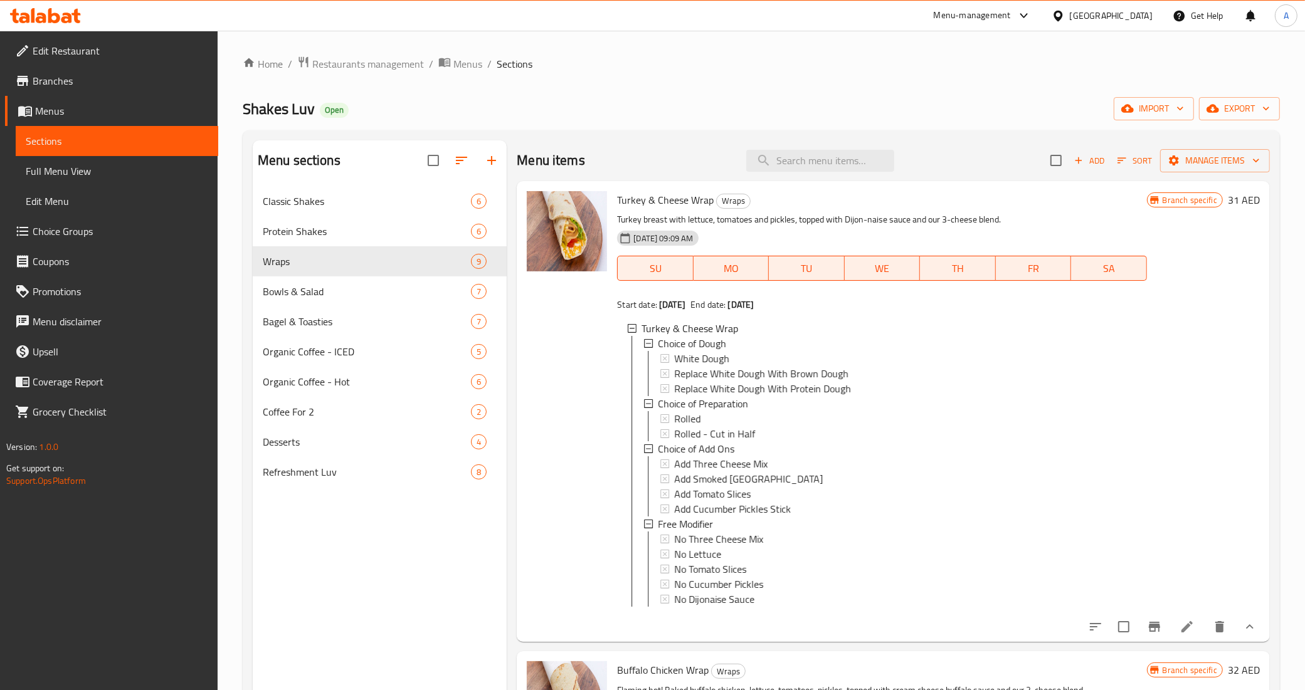
scroll to position [157, 0]
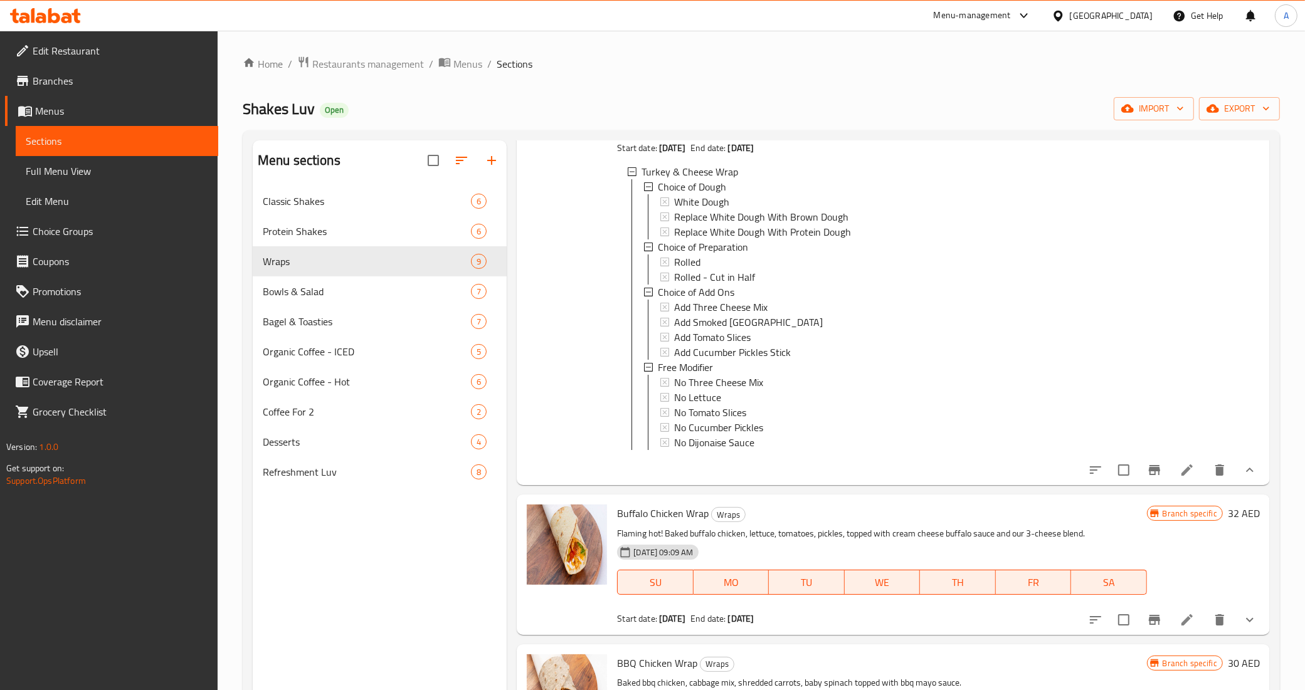
click at [1179, 478] on icon at bounding box center [1186, 470] width 15 height 15
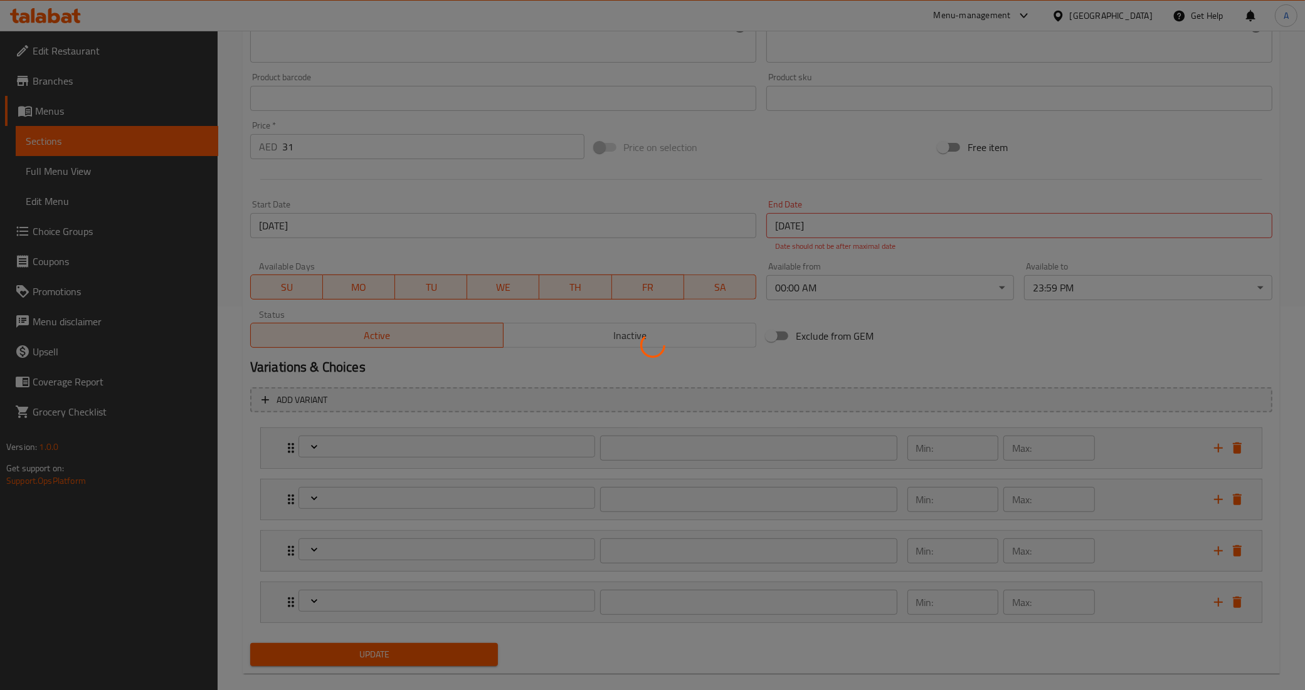
type input "اختيار العجين"
type input "1"
type input "اختيار التحضير"
type input "1"
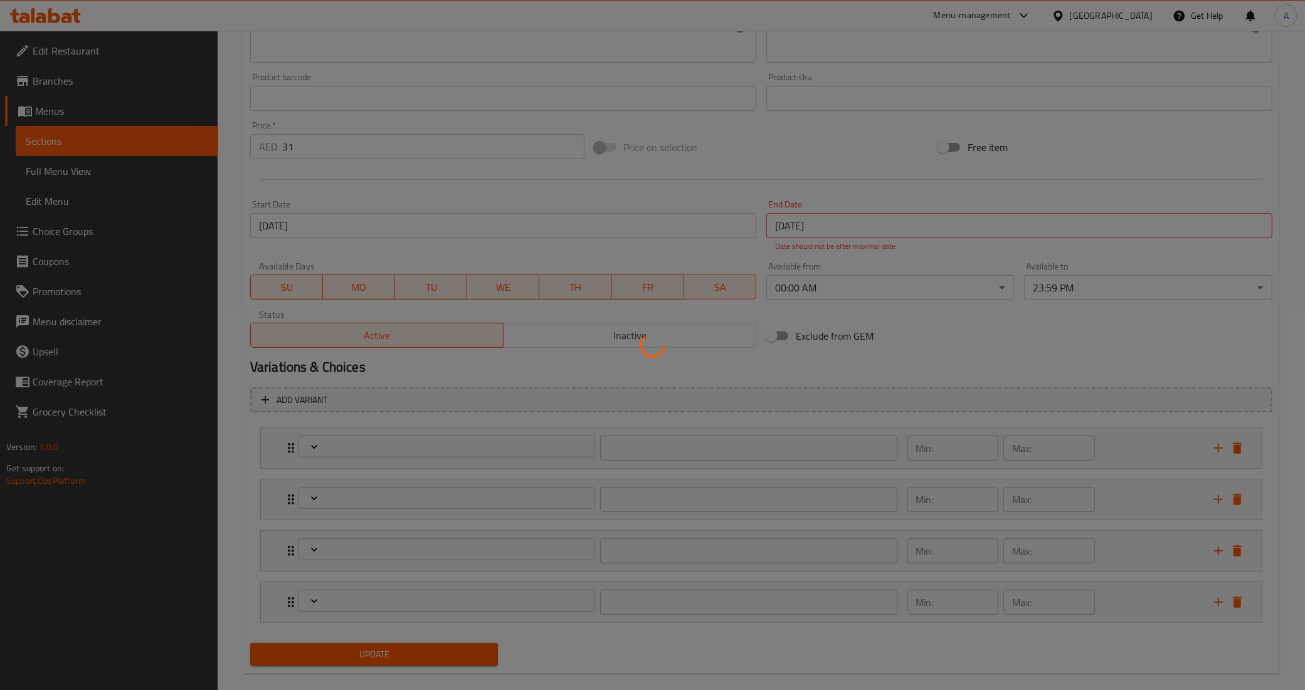
type input "1"
type input "اختيار الوظائف الإضافية"
type input "0"
type input "4"
type input "معدّل مجاني"
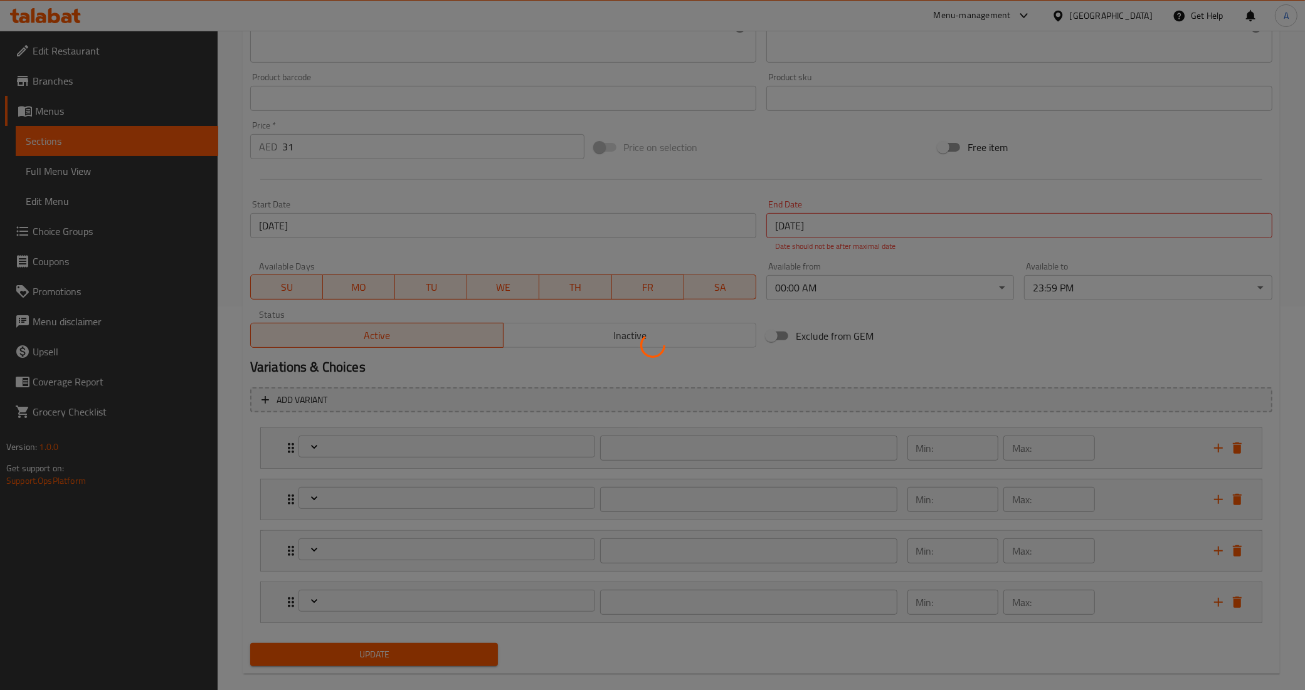
type input "0"
type input "5"
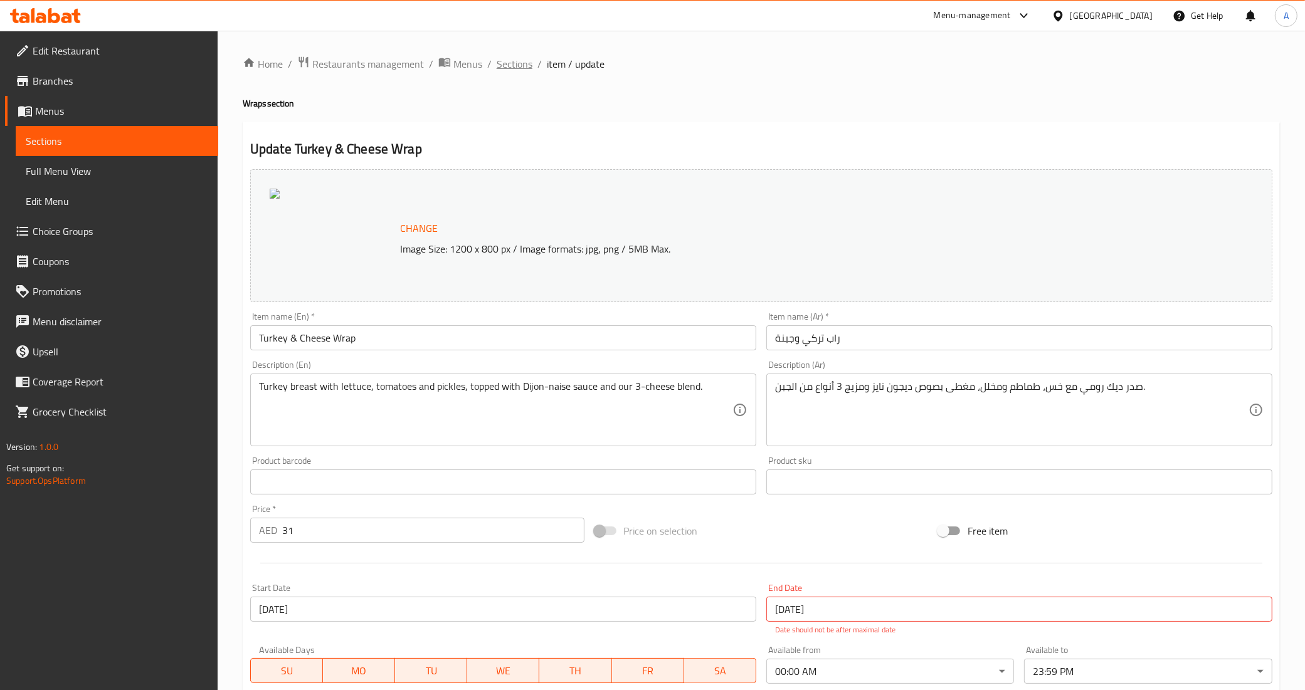
click at [505, 70] on span "Sections" at bounding box center [515, 63] width 36 height 15
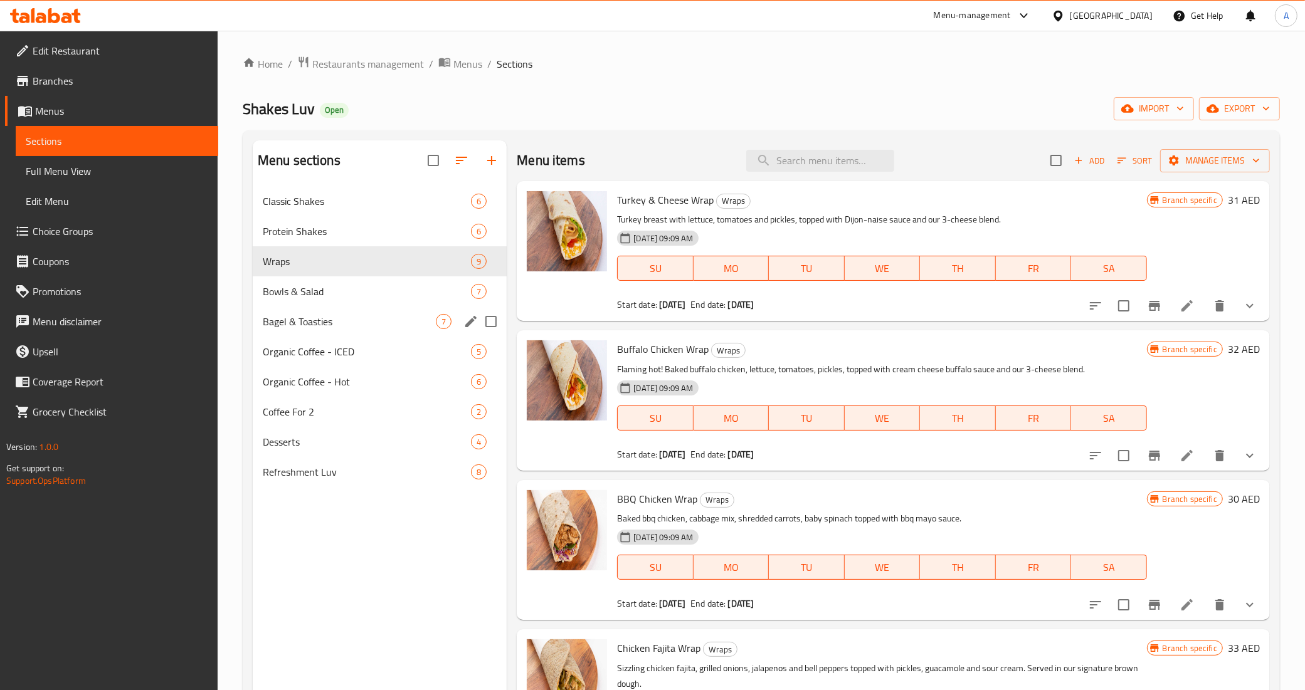
click at [349, 309] on div "Bagel & Toasties 7" at bounding box center [380, 322] width 255 height 30
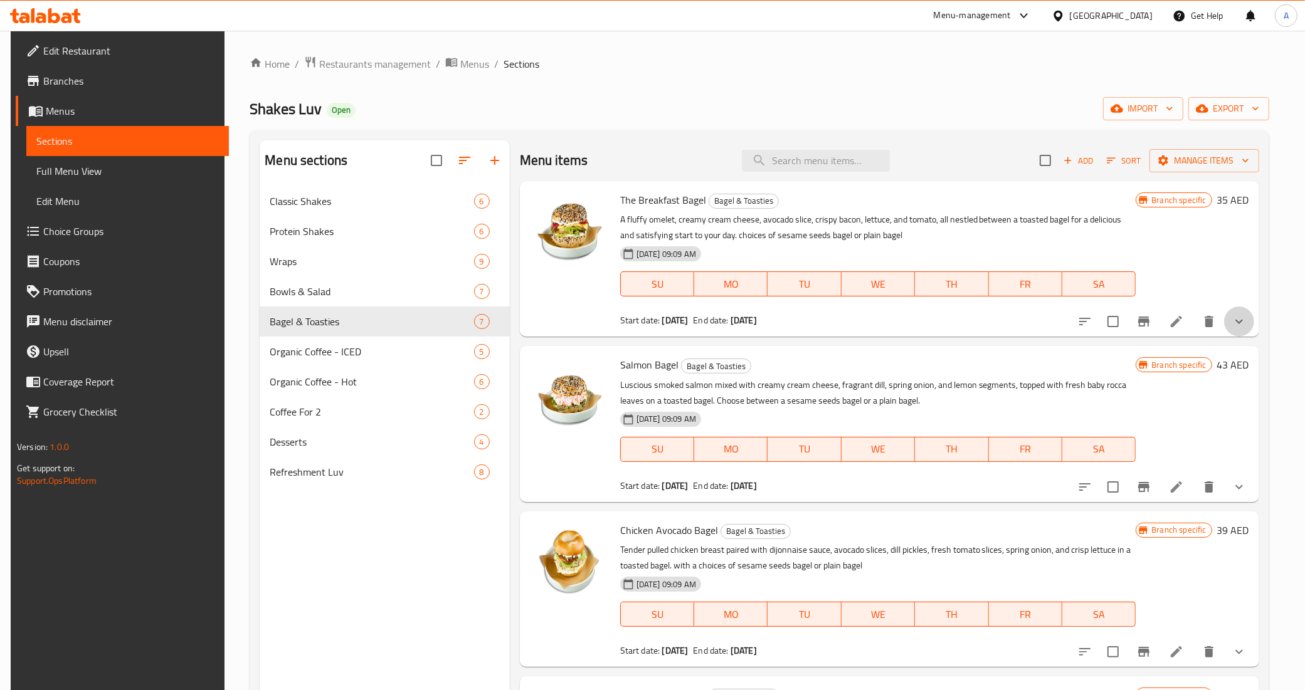
click at [1230, 309] on button "show more" at bounding box center [1239, 322] width 30 height 30
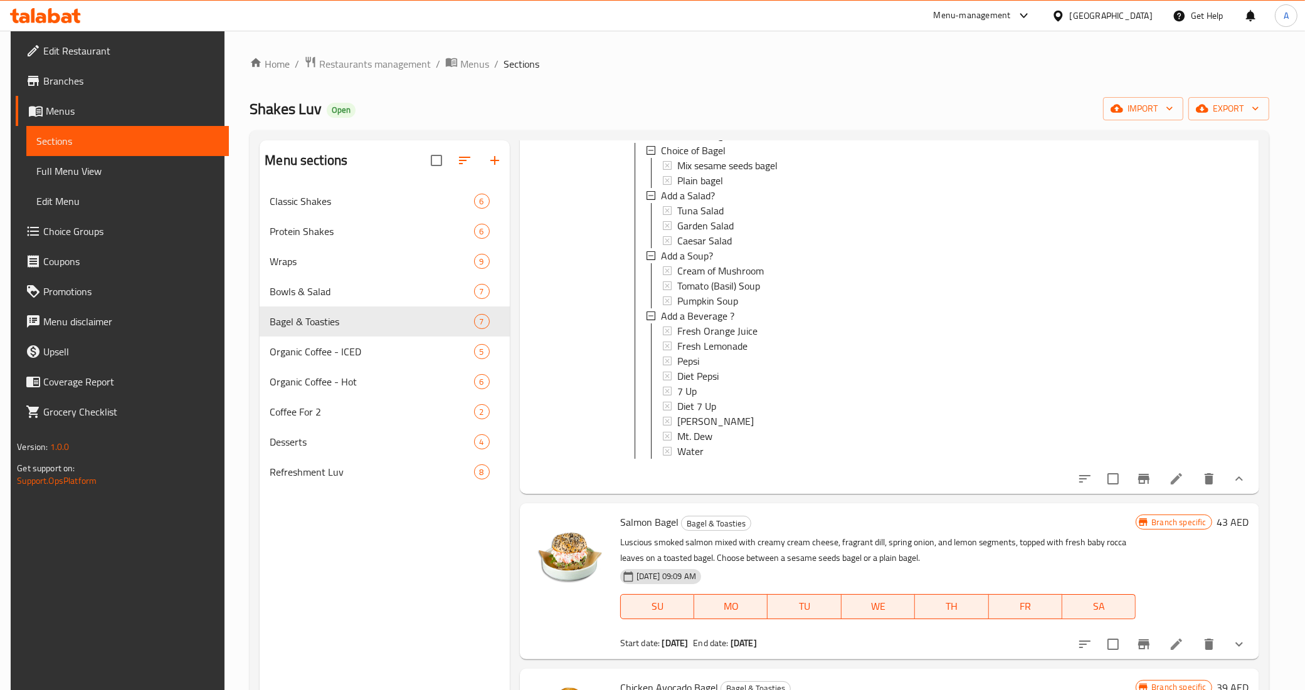
scroll to position [235, 0]
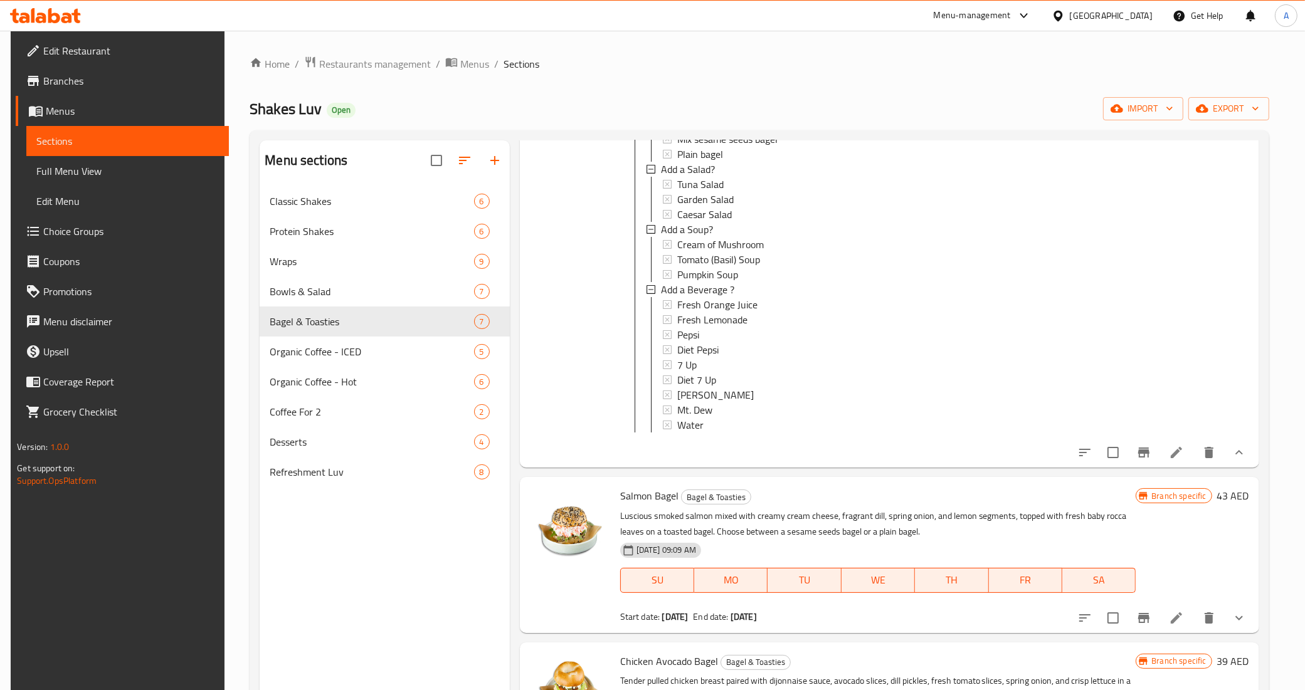
click at [1174, 464] on li at bounding box center [1176, 452] width 35 height 23
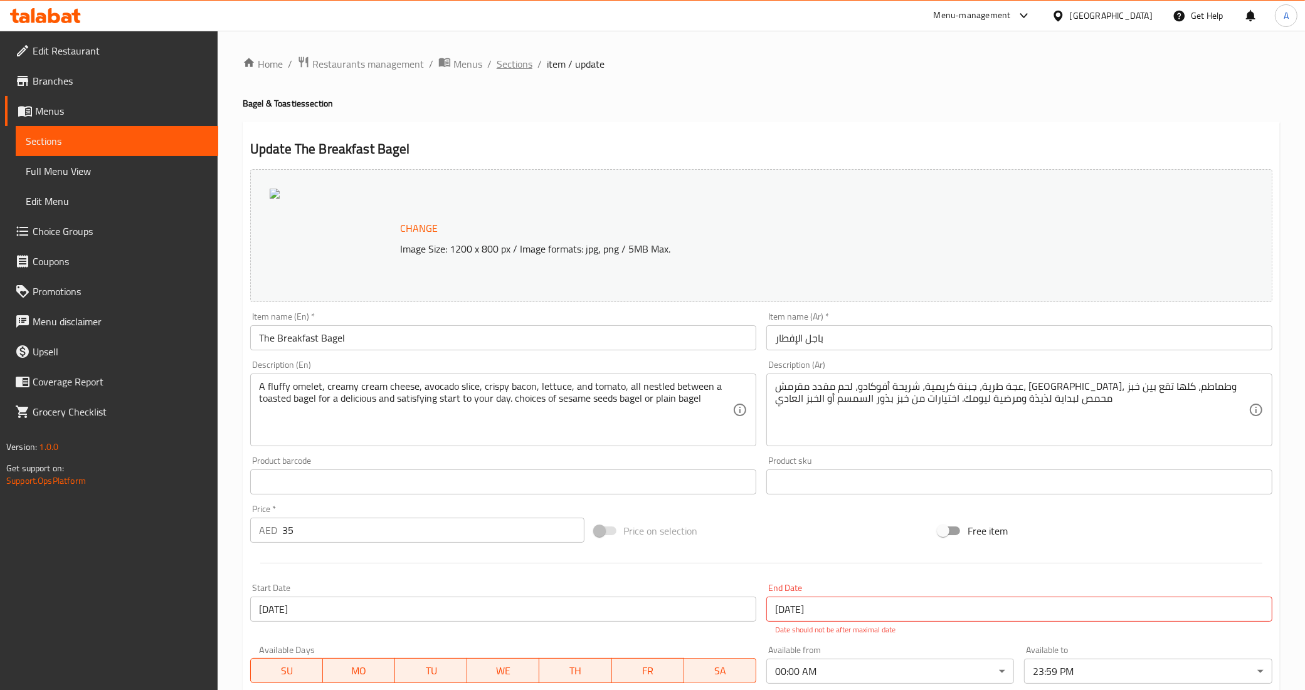
click at [516, 56] on span "Sections" at bounding box center [515, 63] width 36 height 15
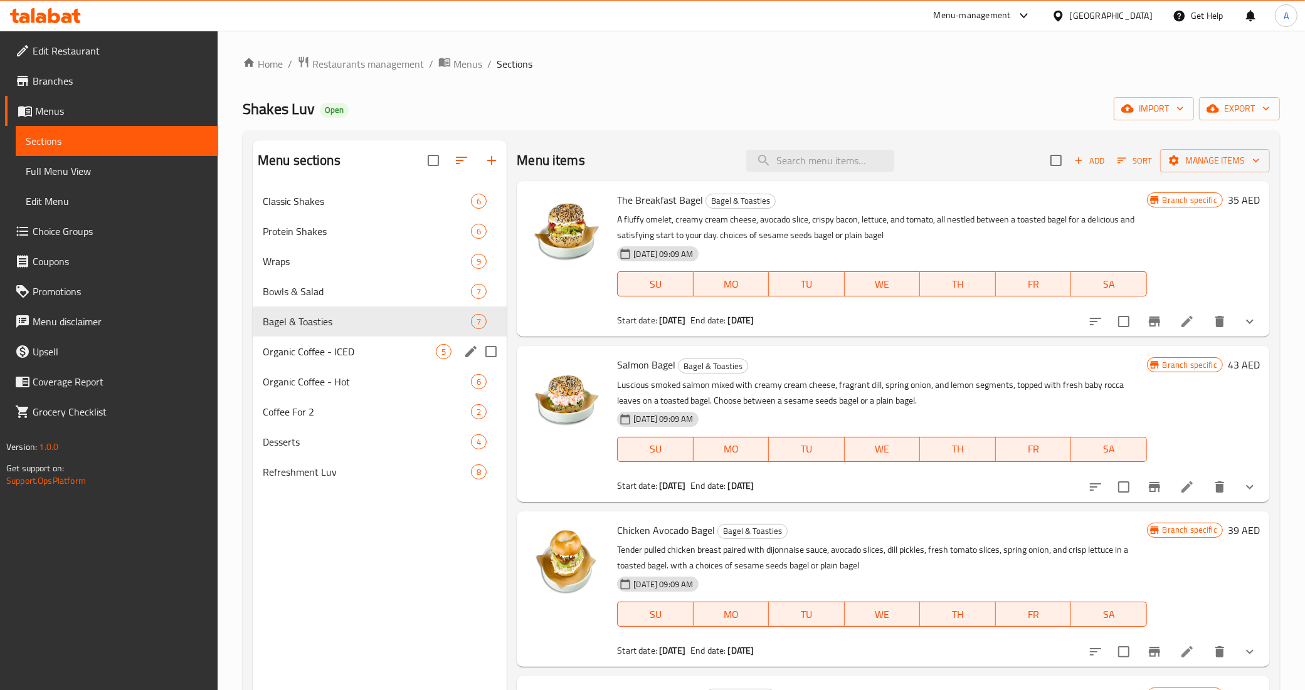
click at [324, 361] on div "Organic Coffee - ICED 5" at bounding box center [380, 352] width 255 height 30
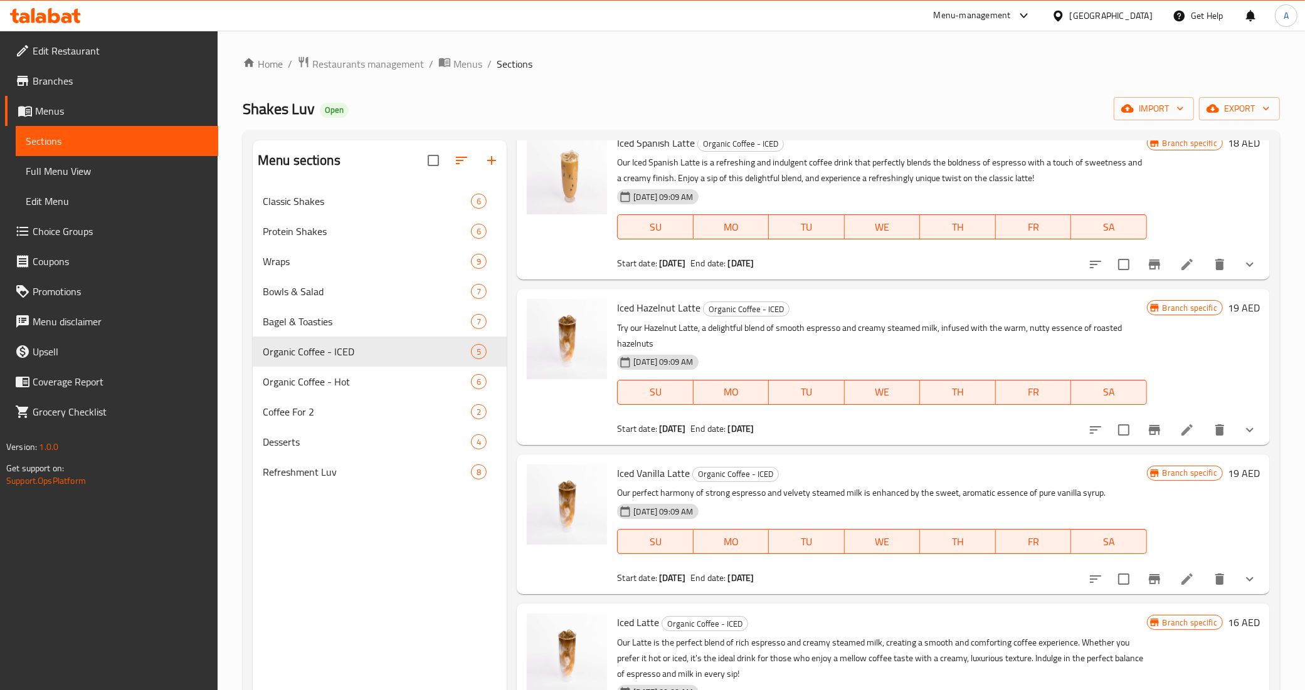
scroll to position [157, 0]
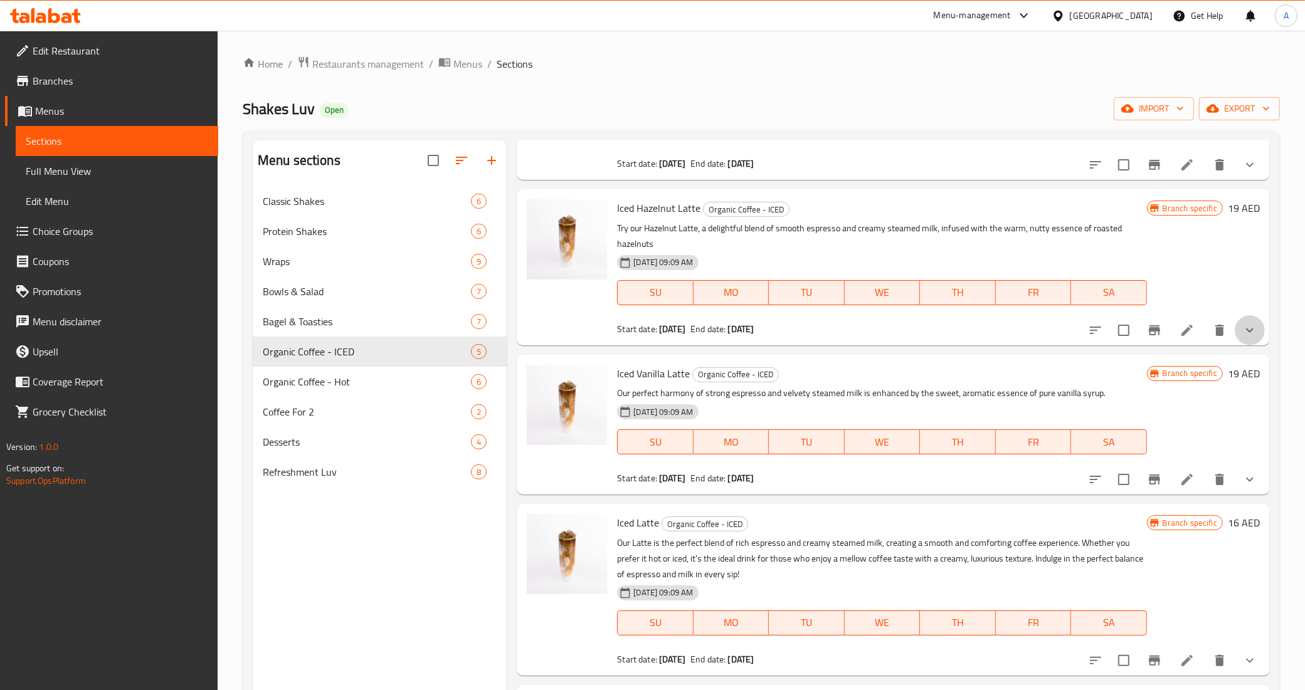
click at [1243, 337] on icon "show more" at bounding box center [1249, 330] width 15 height 15
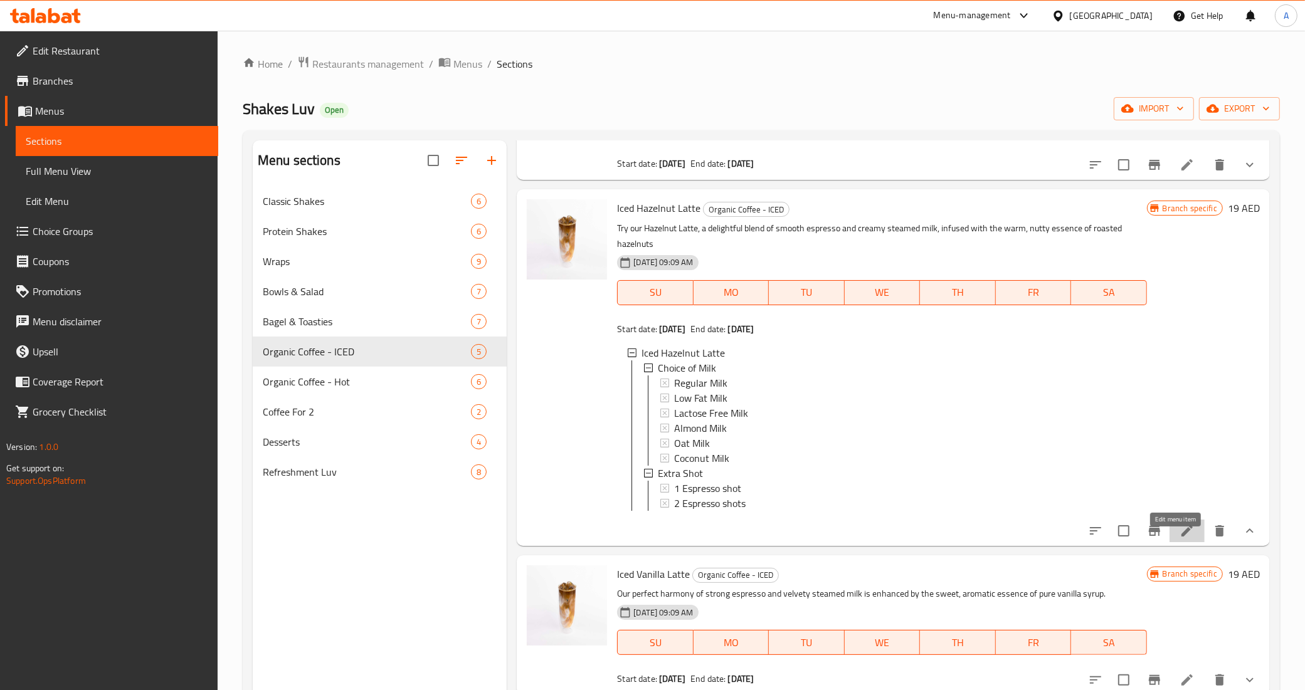
click at [1182, 539] on icon at bounding box center [1186, 531] width 15 height 15
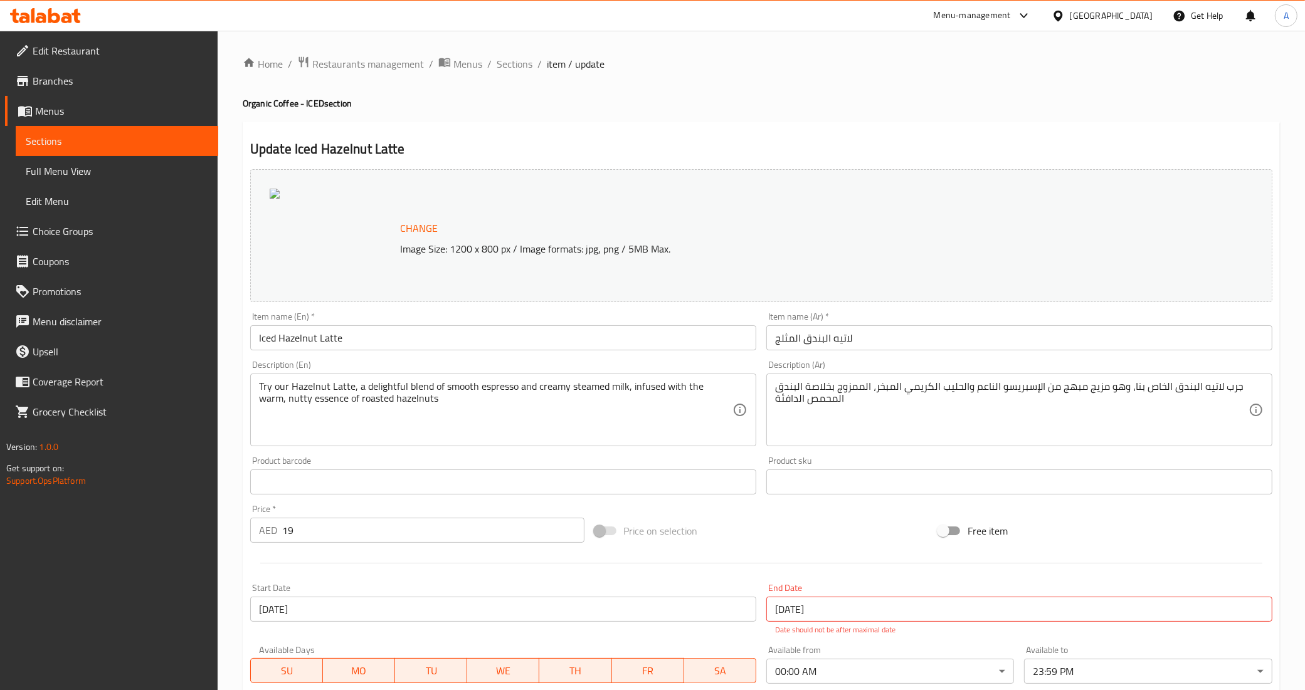
click at [527, 73] on div "Home / Restaurants management / Menus / Sections / item / update Organic Coffee…" at bounding box center [761, 510] width 1037 height 909
click at [510, 66] on span "Sections" at bounding box center [515, 63] width 36 height 15
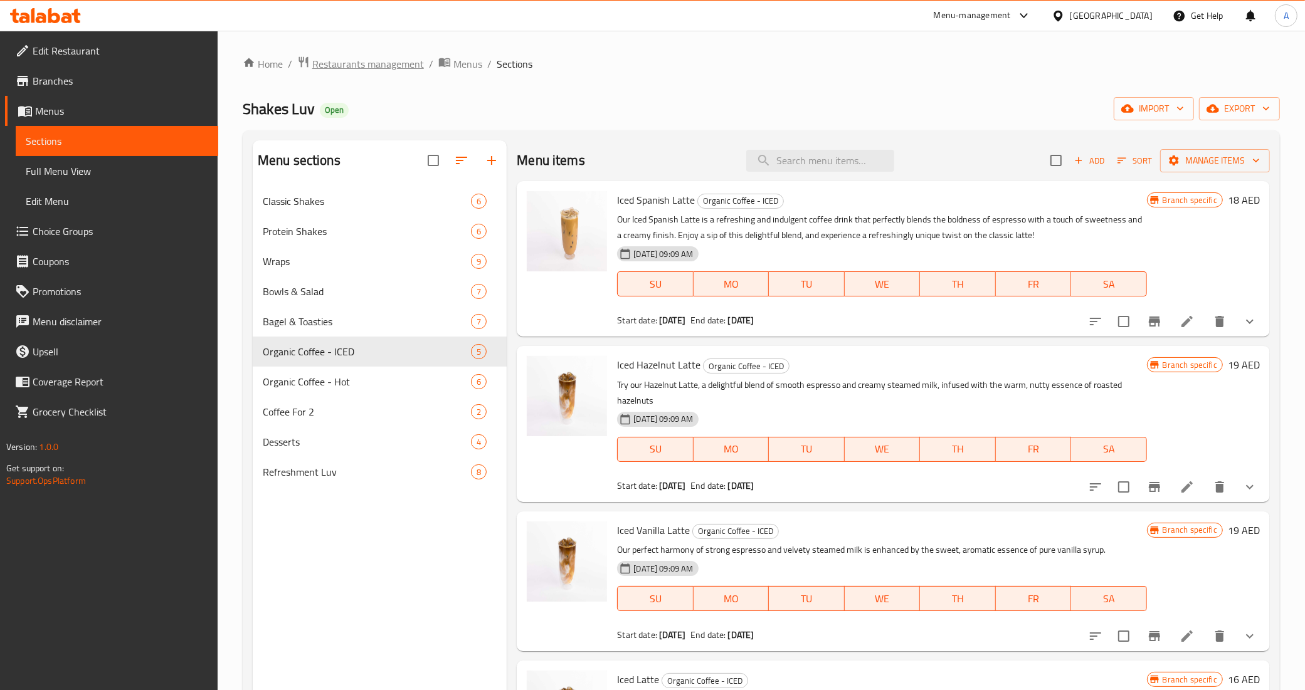
click at [348, 61] on span "Restaurants management" at bounding box center [368, 63] width 112 height 15
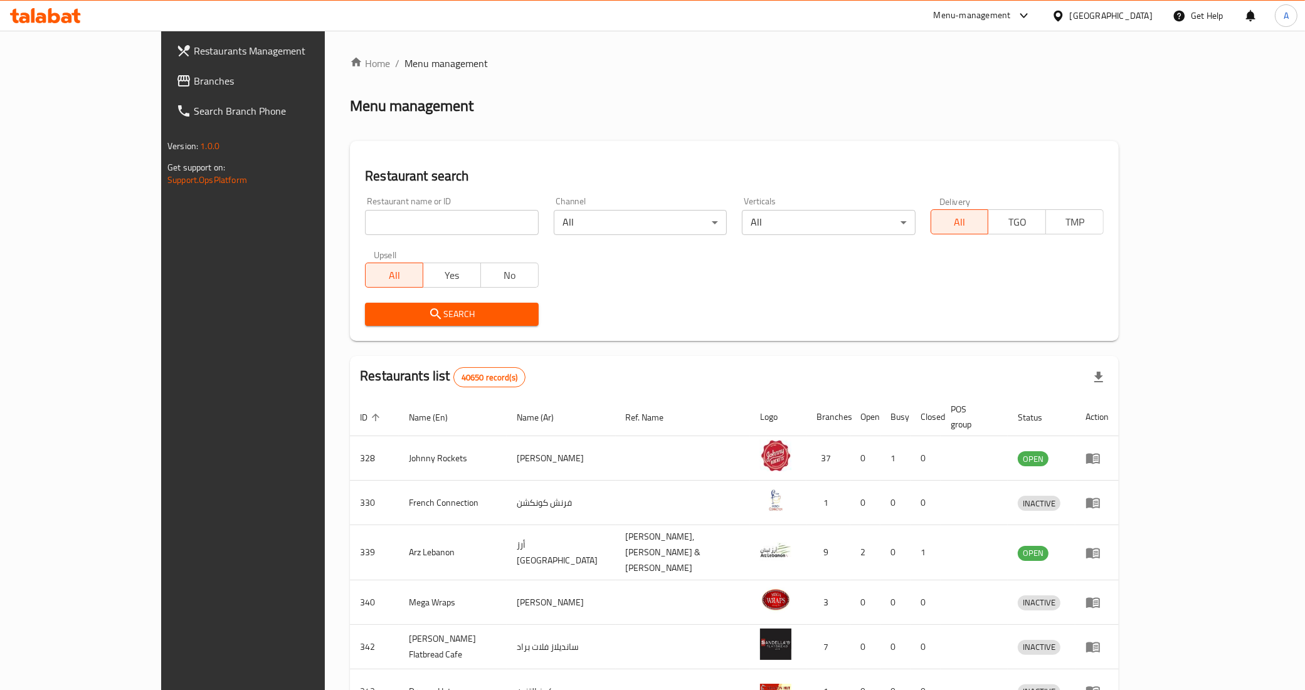
click at [194, 83] on span "Branches" at bounding box center [282, 80] width 176 height 15
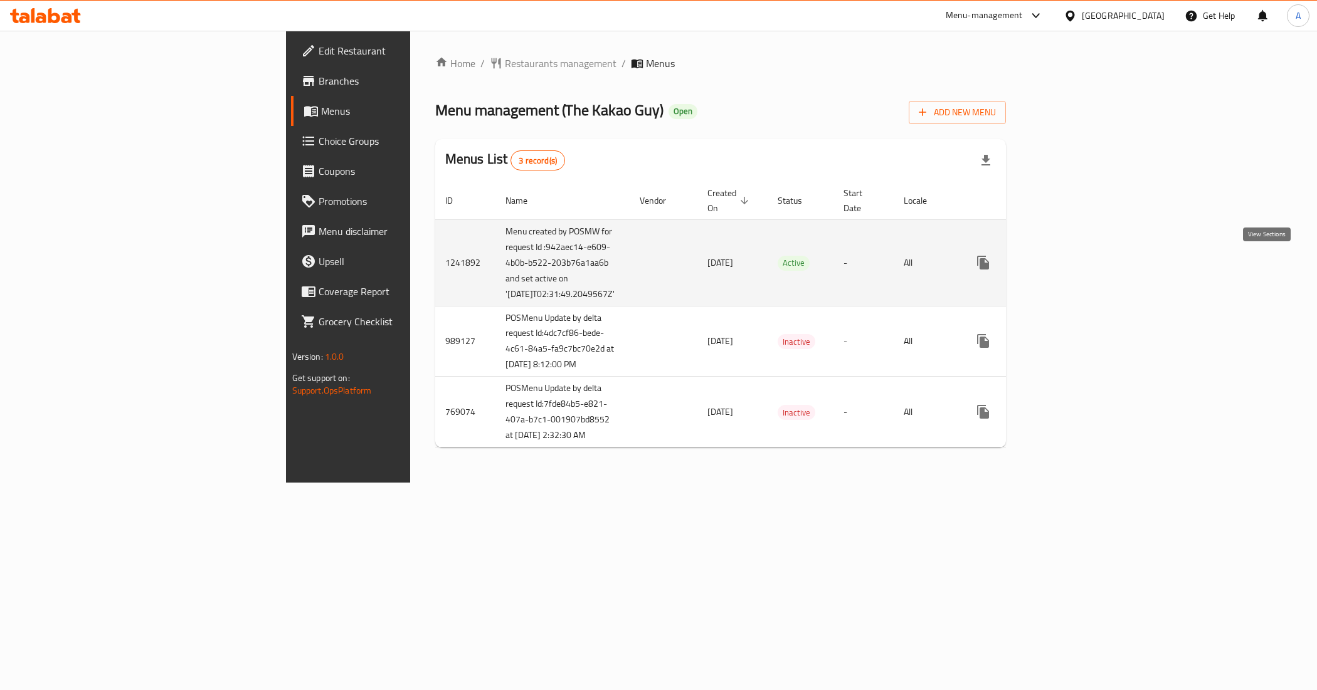
click at [1081, 266] on icon "enhanced table" at bounding box center [1073, 262] width 15 height 15
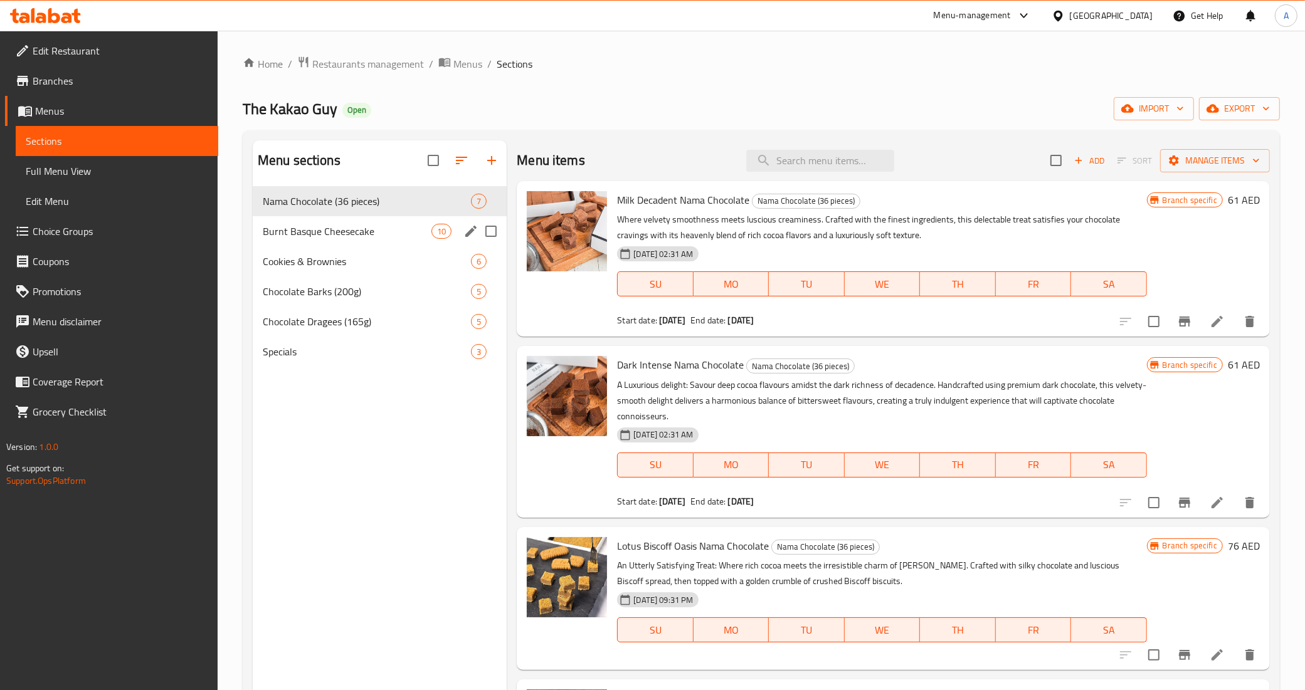
click at [418, 234] on span "Burnt Basque Cheesecake" at bounding box center [347, 231] width 169 height 15
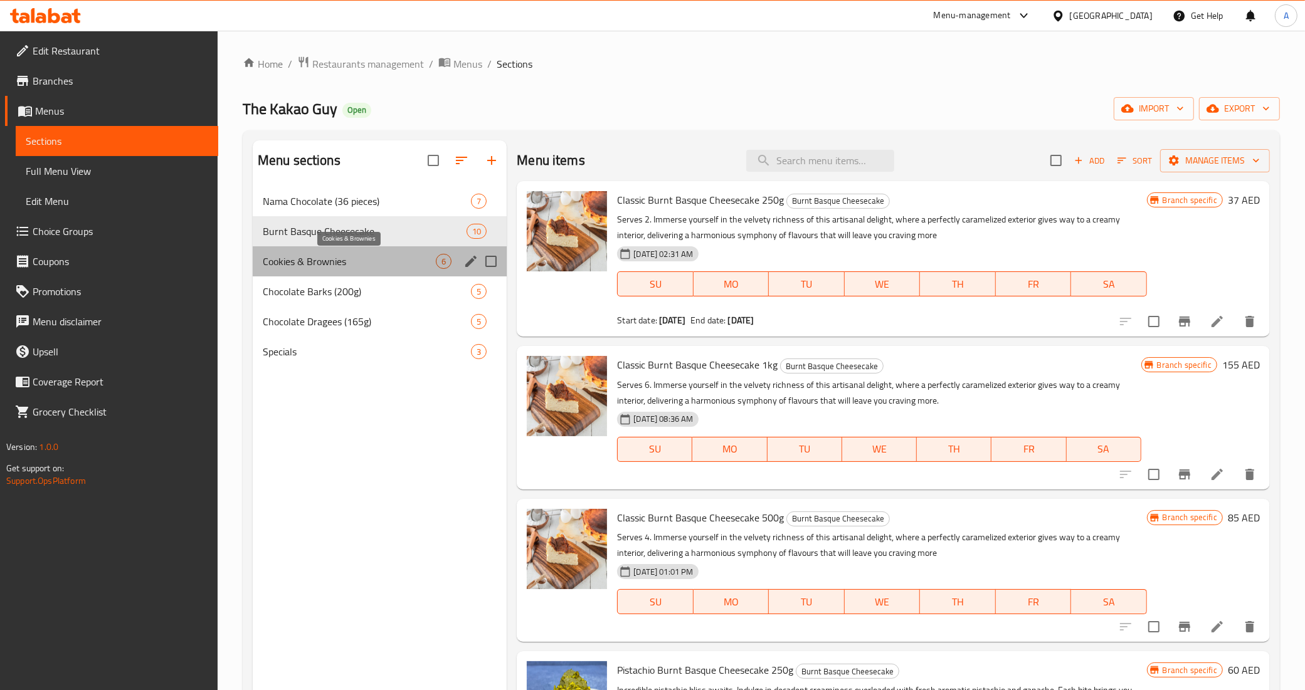
click at [374, 260] on span "Cookies & Brownies" at bounding box center [349, 261] width 173 height 15
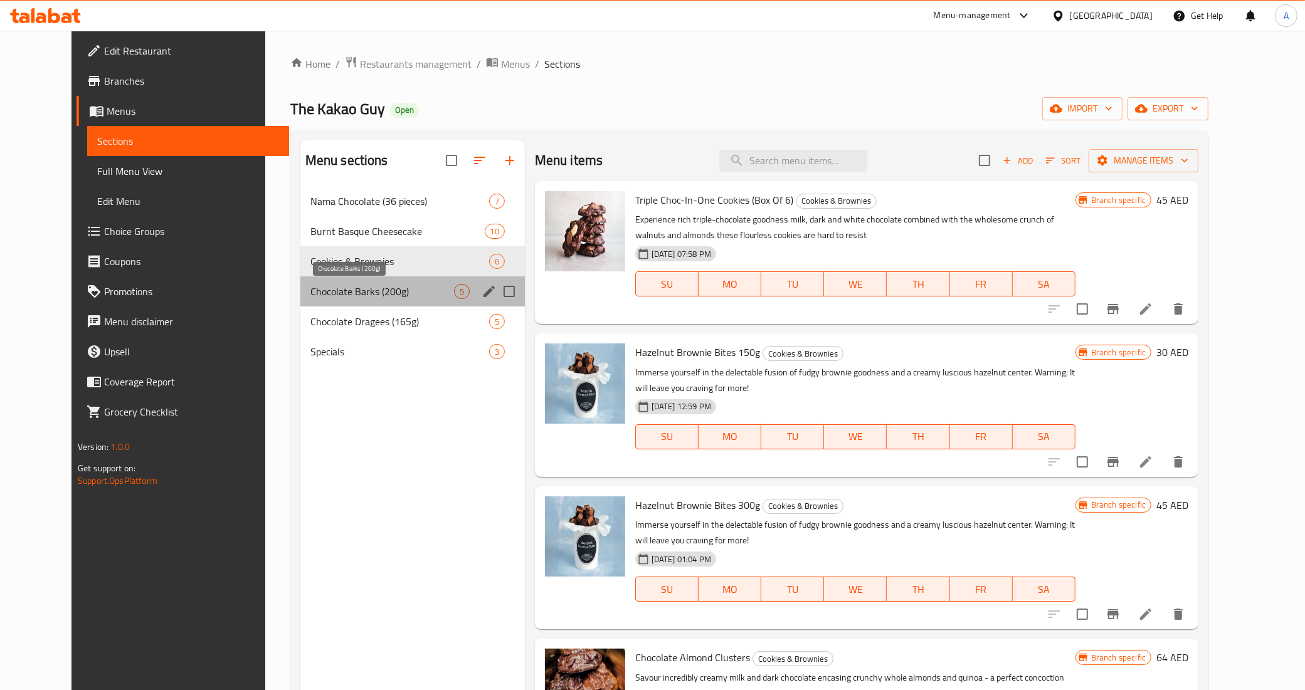
click at [371, 287] on span "Chocolate Barks (200g)" at bounding box center [382, 291] width 144 height 15
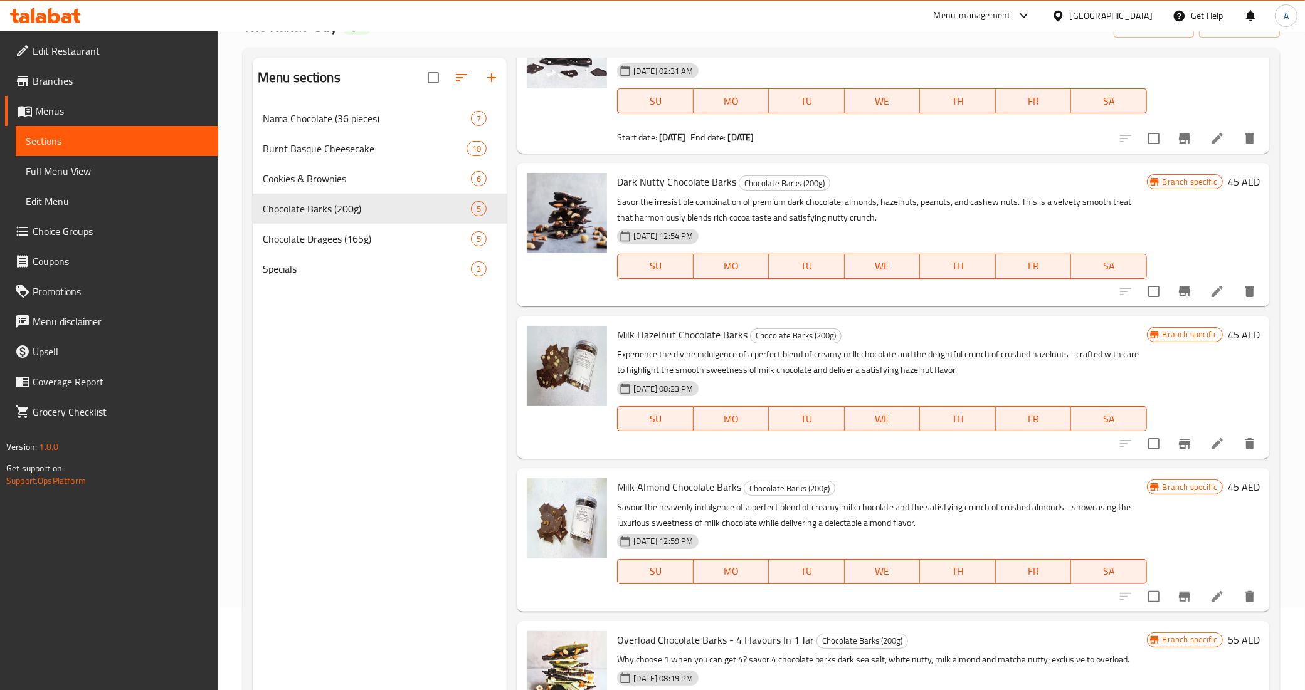
scroll to position [176, 0]
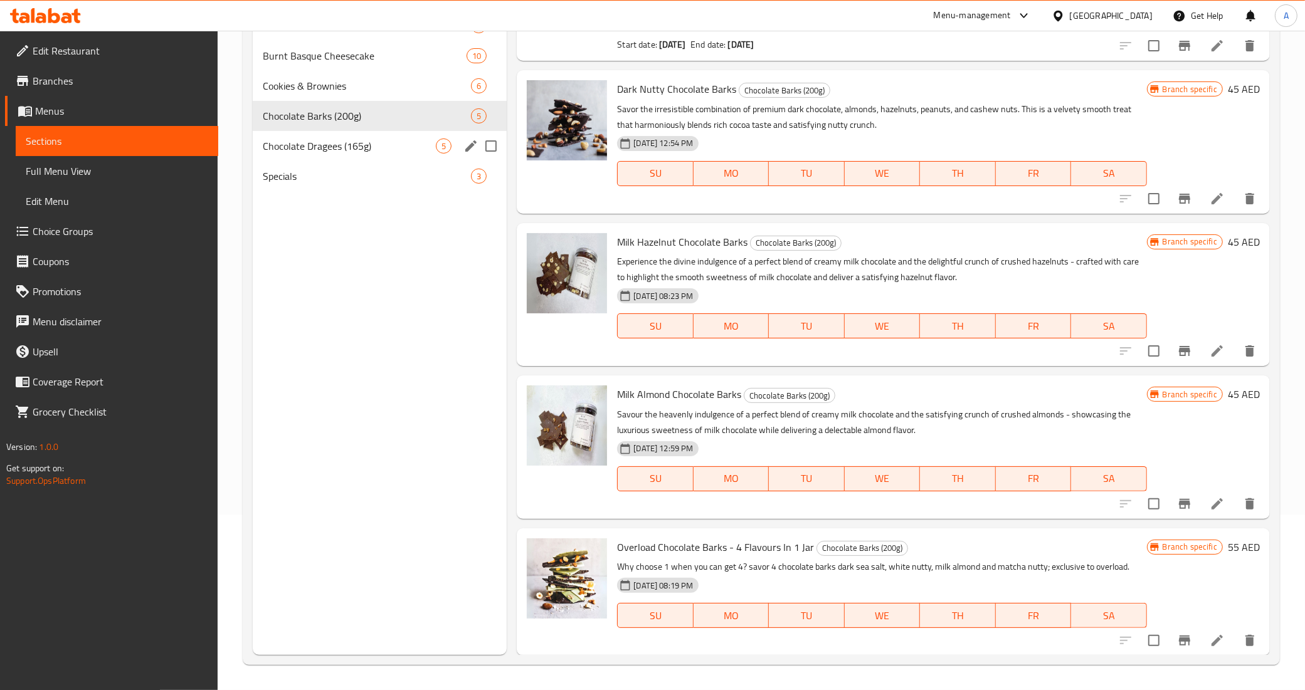
click at [358, 157] on div "Chocolate Dragees (165g) 5" at bounding box center [380, 146] width 255 height 30
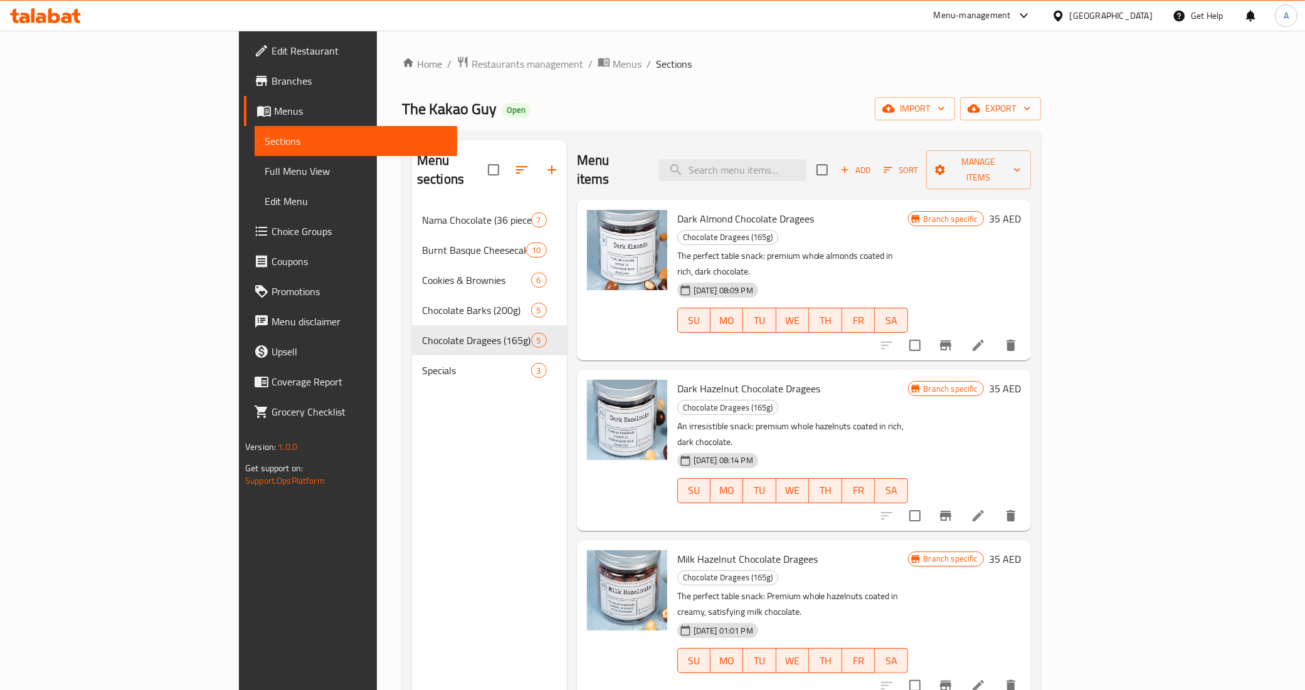
click at [412, 370] on nav "Nama Chocolate (36 pieces) 7 Burnt Basque Cheesecake 10 Cookies & Brownies 6 Ch…" at bounding box center [489, 295] width 155 height 191
click at [412, 364] on div "Specials 3" at bounding box center [489, 370] width 155 height 30
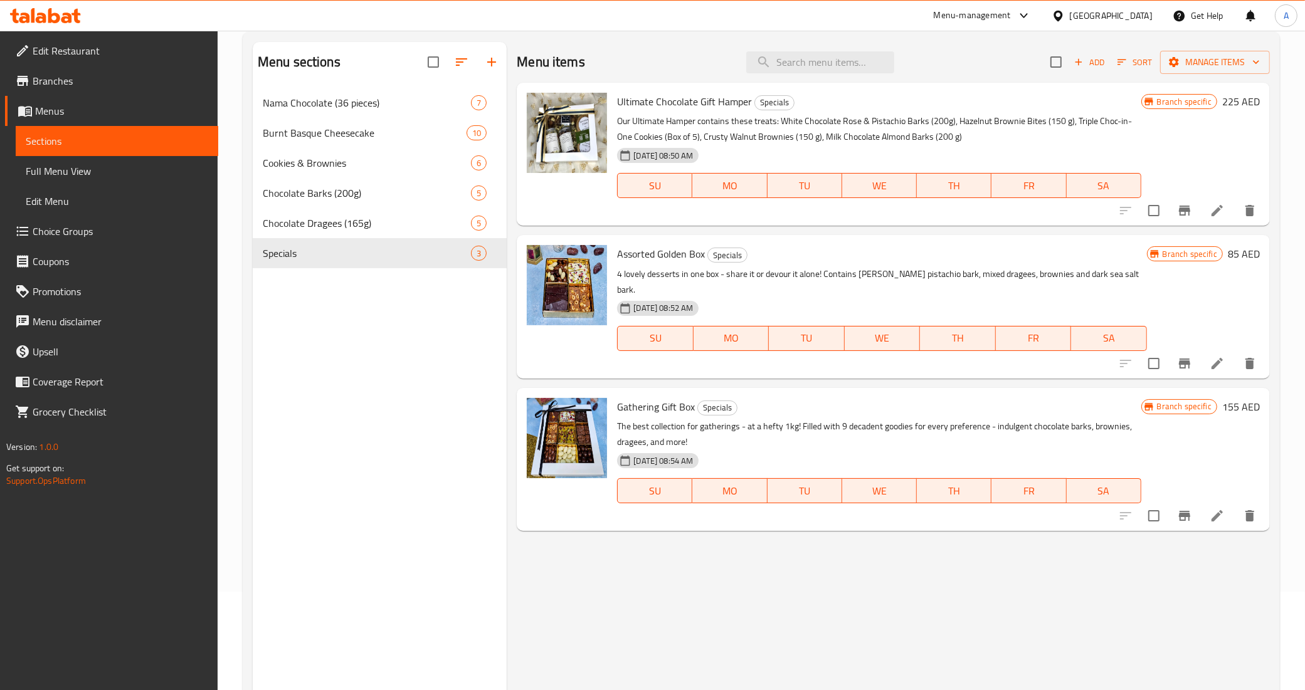
scroll to position [176, 0]
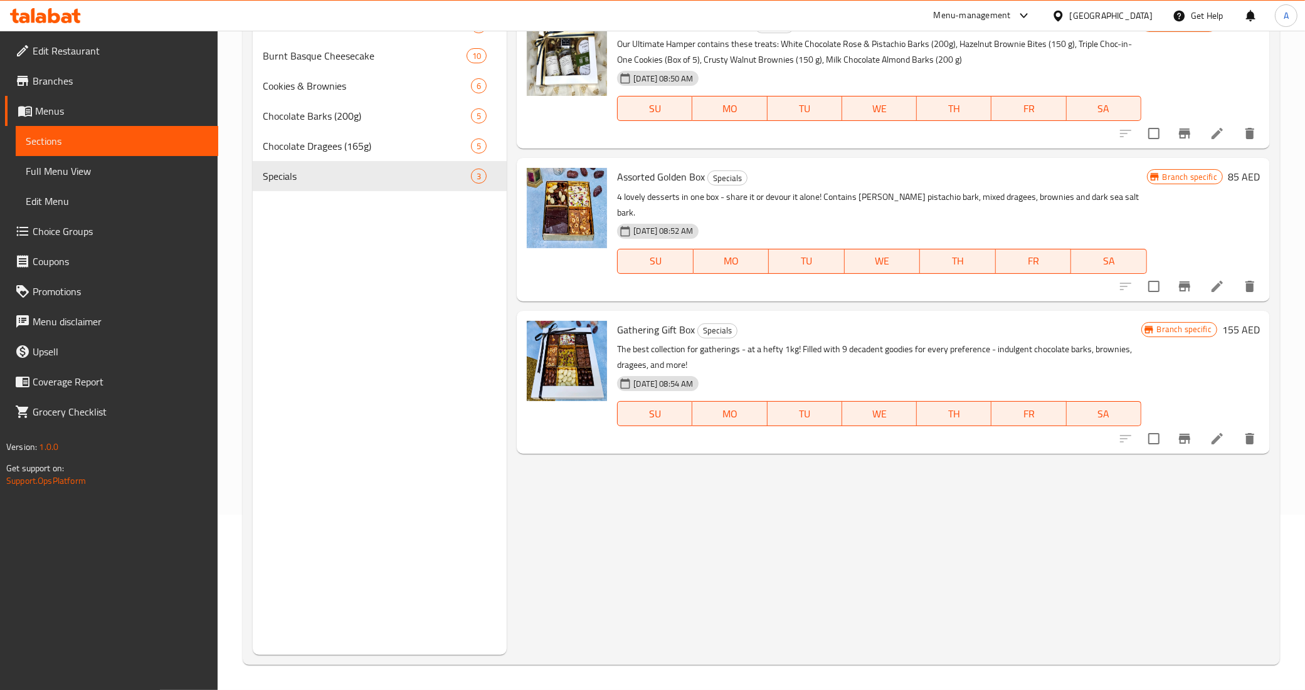
click at [120, 232] on span "Choice Groups" at bounding box center [121, 231] width 176 height 15
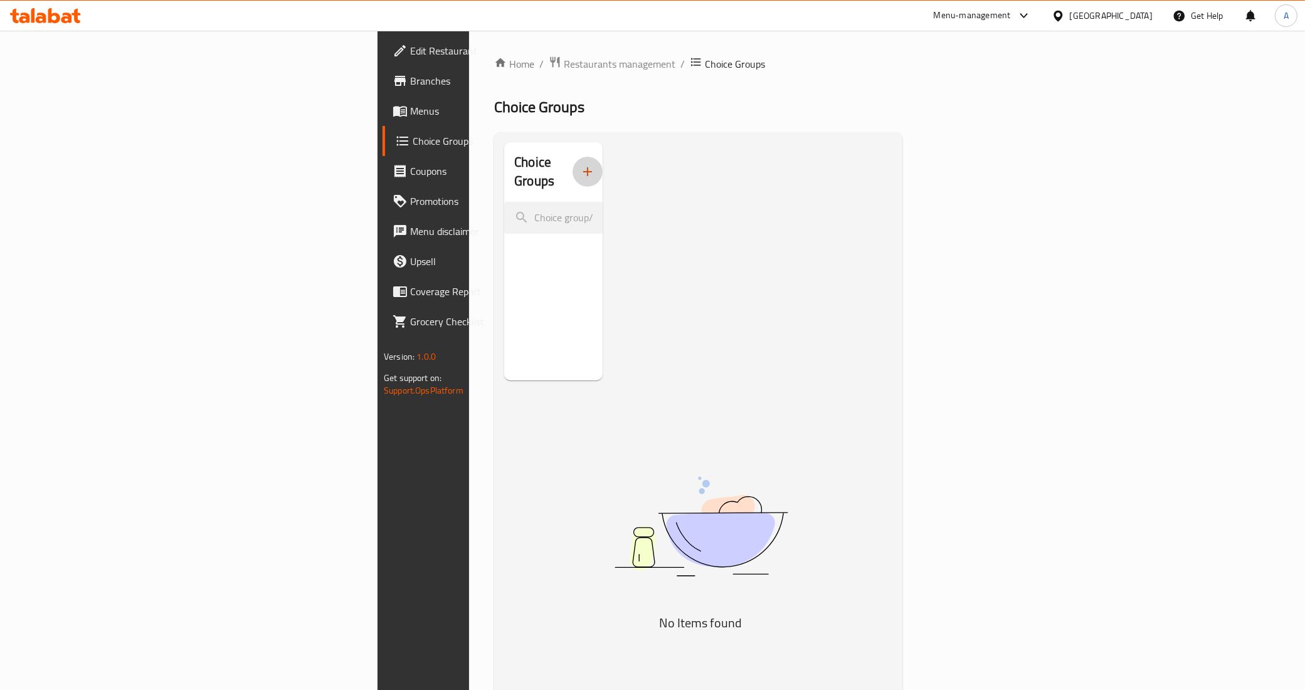
click at [580, 164] on icon "button" at bounding box center [587, 171] width 15 height 15
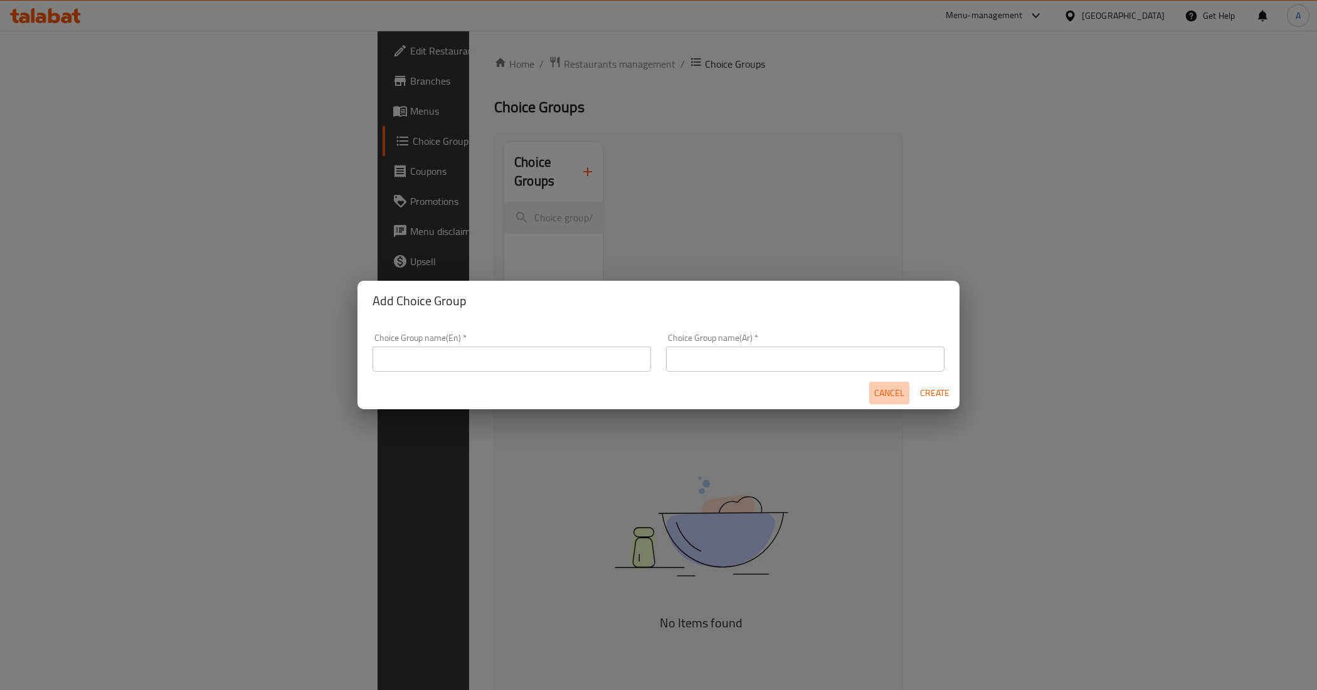
click at [885, 391] on span "Cancel" at bounding box center [889, 394] width 30 height 16
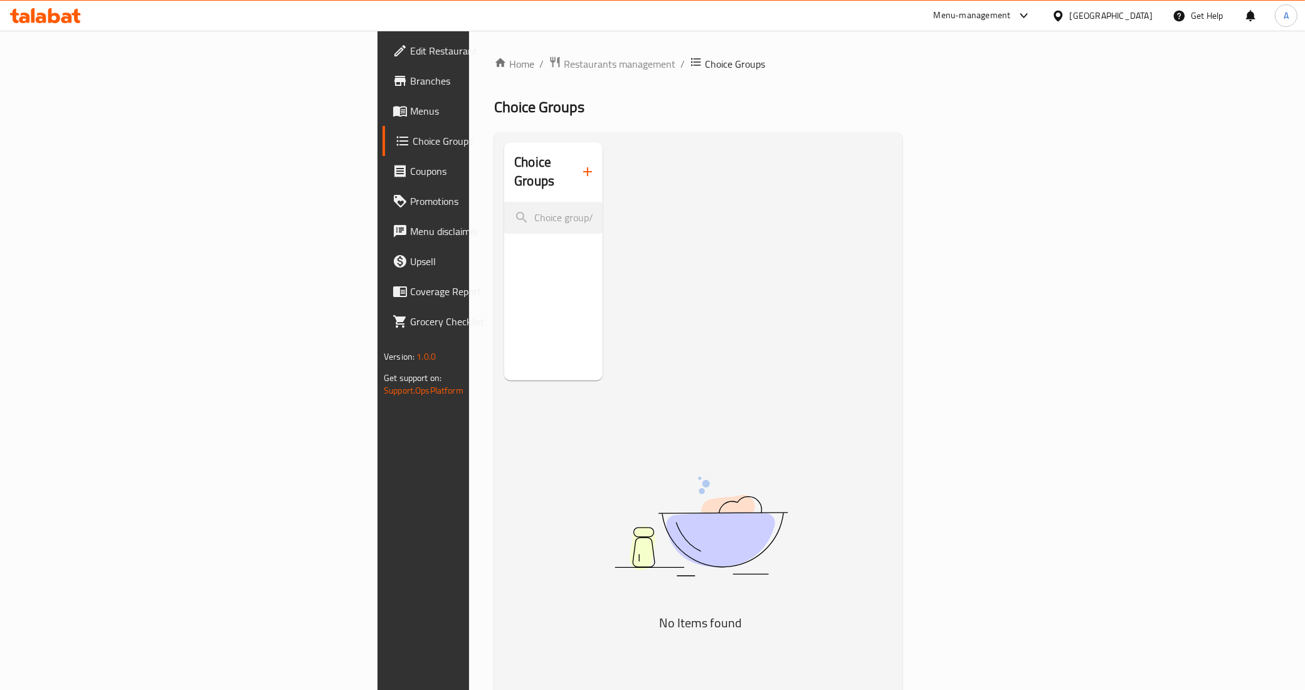
click at [410, 115] on span "Menus" at bounding box center [498, 110] width 176 height 15
